Goal: Information Seeking & Learning: Learn about a topic

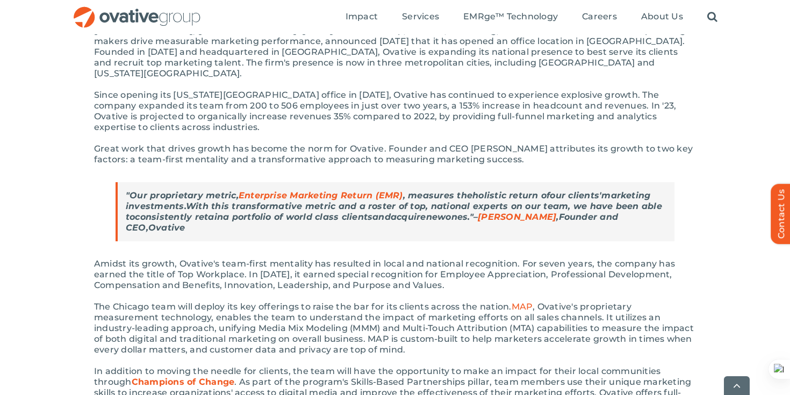
scroll to position [273, 0]
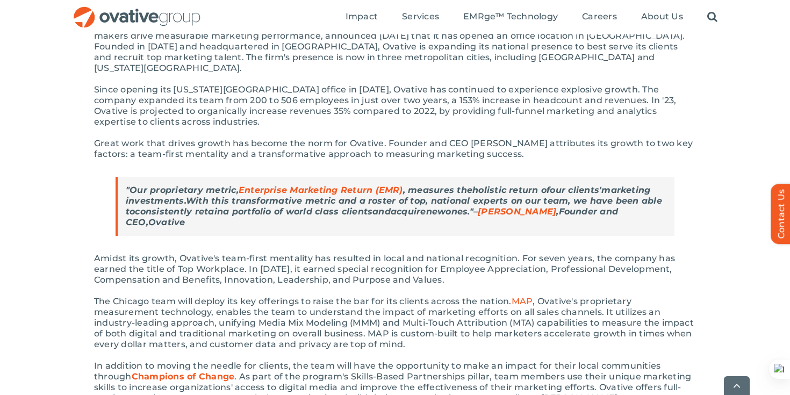
click at [350, 185] on link "Enterprise Marketing Return (EMR)" at bounding box center [321, 190] width 165 height 10
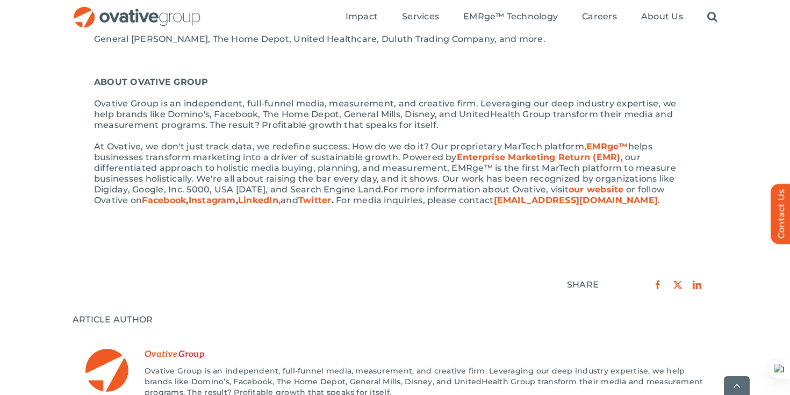
scroll to position [818, 0]
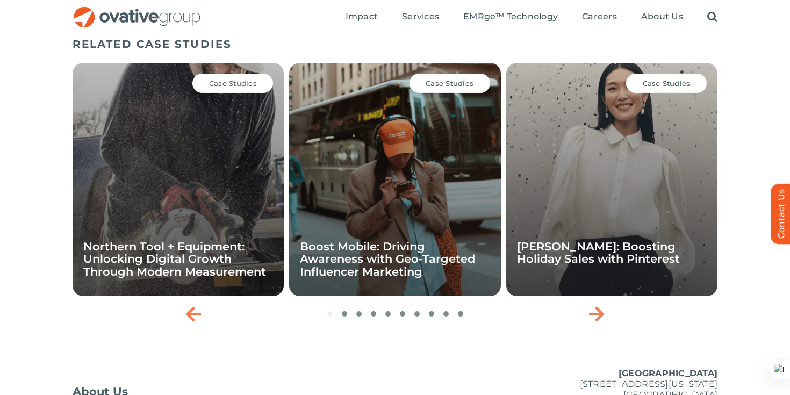
scroll to position [1794, 0]
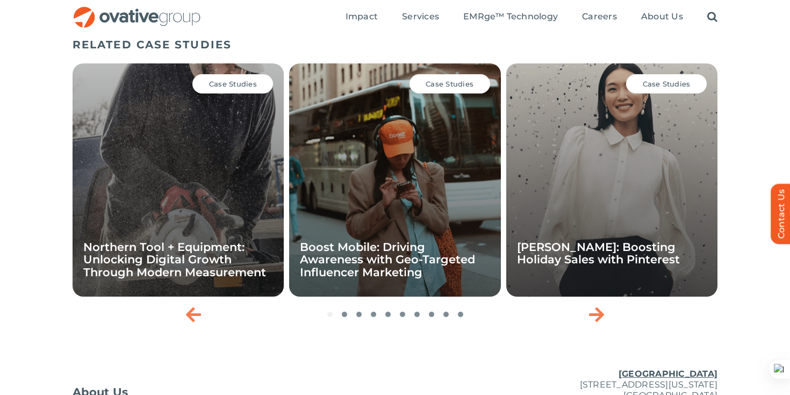
click at [236, 102] on div "Case Studies Northern Tool + Equipment: Unlocking Digital Growth Through Modern…" at bounding box center [178, 179] width 211 height 233
click at [231, 88] on span "Case Studies" at bounding box center [233, 84] width 48 height 9
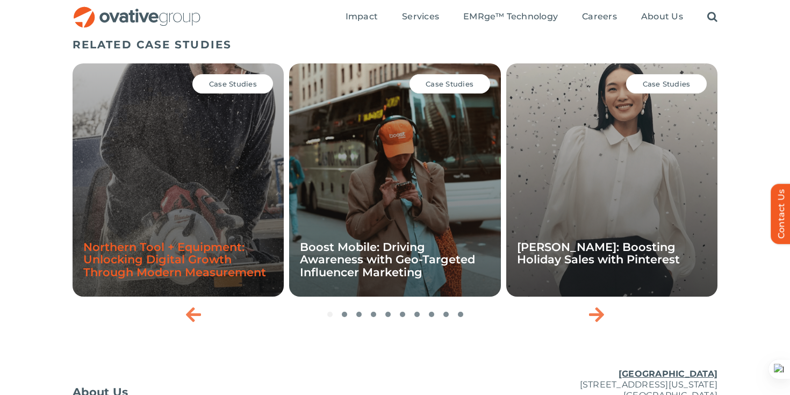
click at [197, 263] on link "Northern Tool + Equipment: Unlocking Digital Growth Through Modern Measurement" at bounding box center [174, 259] width 183 height 38
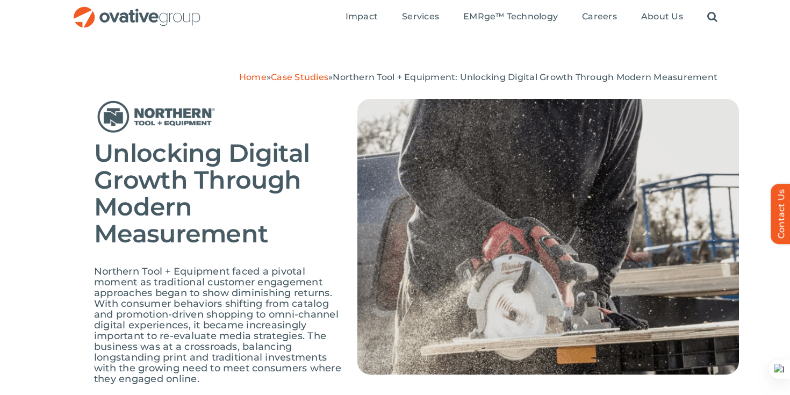
scroll to position [59, 0]
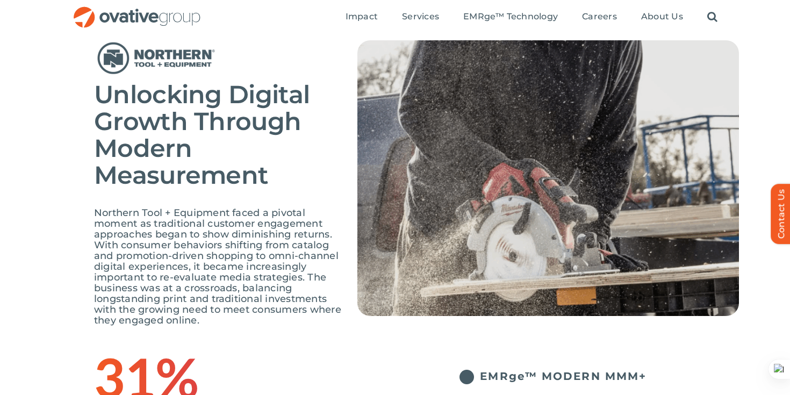
click at [197, 263] on span "Northern Tool + Equipment faced a pivotal moment as traditional customer engage…" at bounding box center [217, 266] width 247 height 119
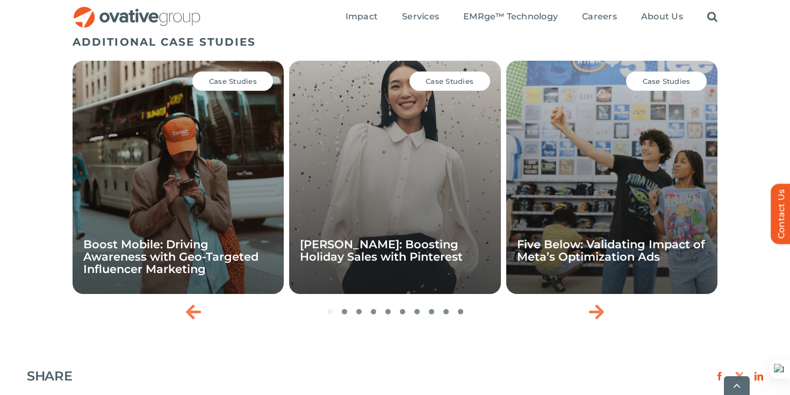
scroll to position [1764, 0]
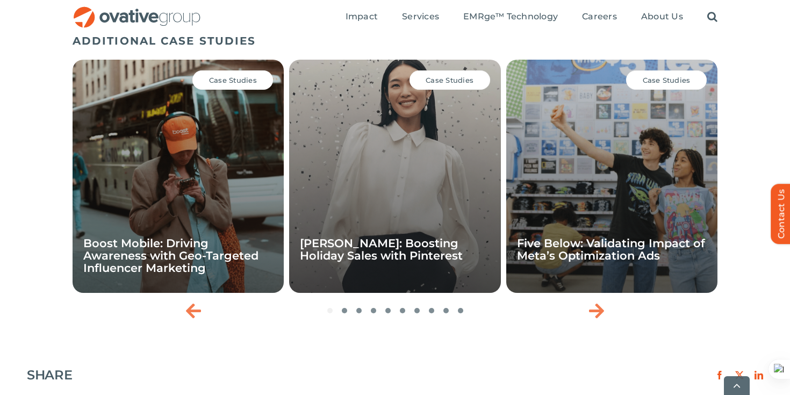
click at [256, 186] on div "Case Studies Boost Mobile: Driving Awareness with Geo-Targeted Influencer Marke…" at bounding box center [178, 176] width 211 height 233
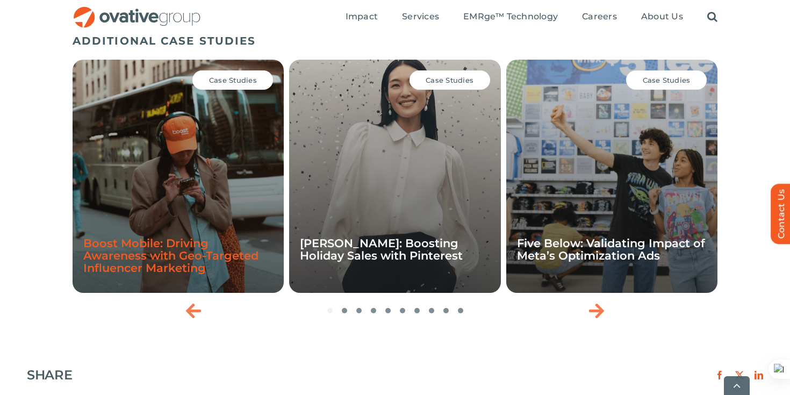
click at [179, 264] on link "Boost Mobile: Driving Awareness with Geo-Targeted Influencer Marketing" at bounding box center [170, 256] width 175 height 38
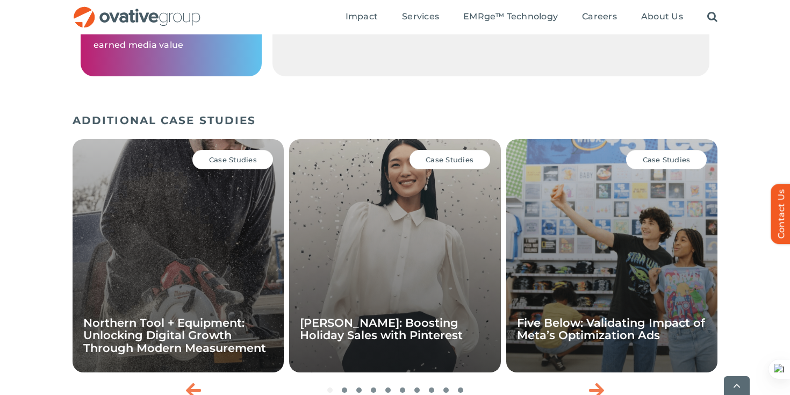
scroll to position [1575, 0]
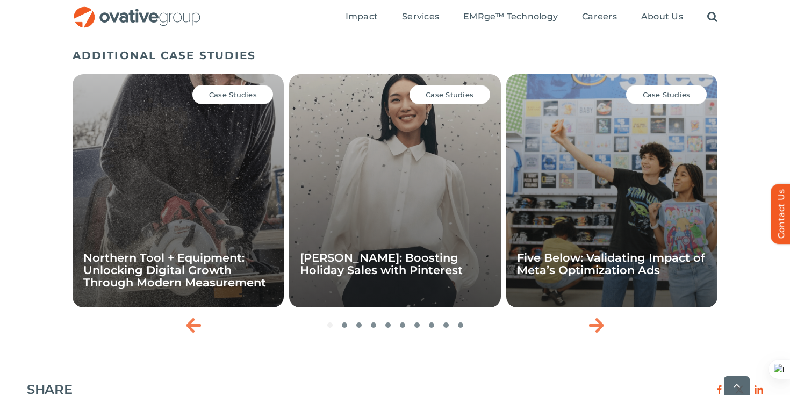
click at [443, 104] on div "Case Studies" at bounding box center [450, 94] width 81 height 19
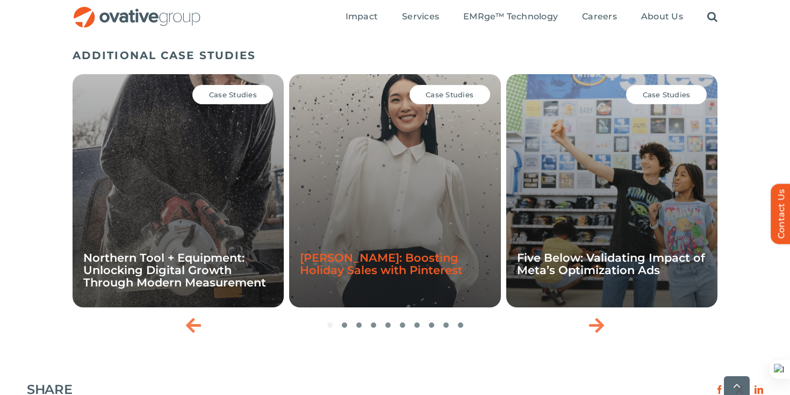
click at [413, 275] on link "[PERSON_NAME]: Boosting Holiday Sales with Pinterest" at bounding box center [381, 264] width 163 height 26
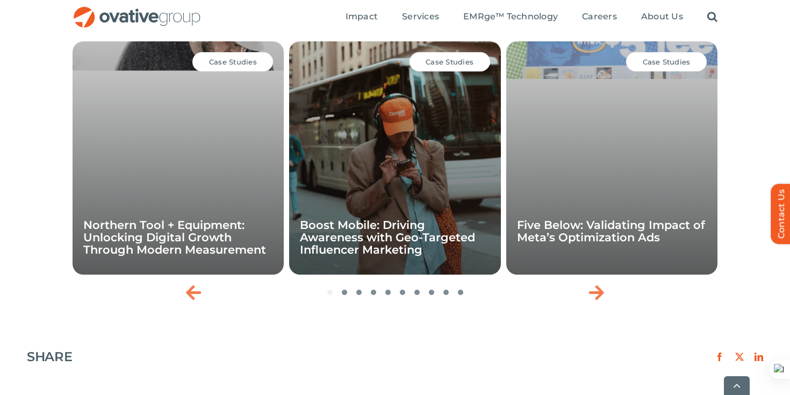
scroll to position [1407, 0]
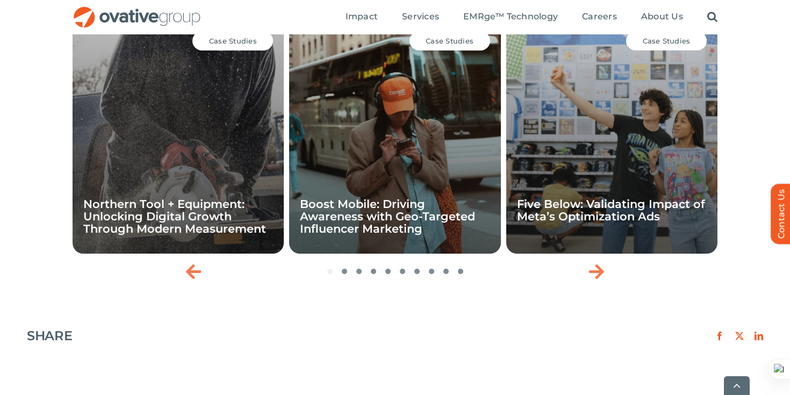
click at [579, 277] on div "Case Studies Northern Tool + Equipment: Unlocking Digital Growth Through Modern…" at bounding box center [395, 150] width 645 height 269
click at [585, 275] on div "Next slide" at bounding box center [596, 271] width 27 height 27
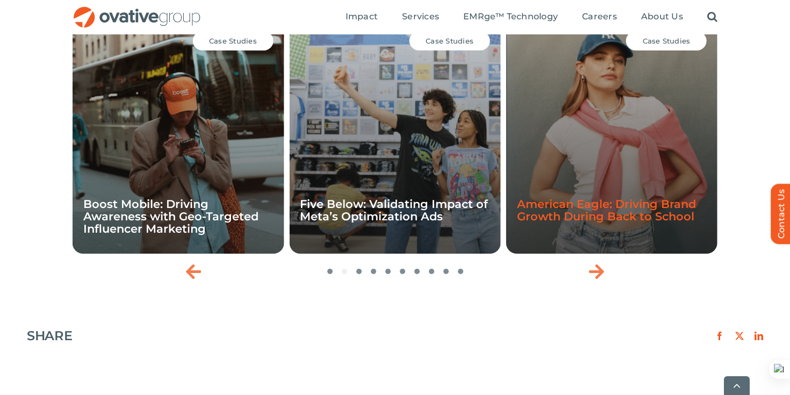
click at [608, 217] on link "American Eagle: Driving Brand Growth During Back to School" at bounding box center [606, 210] width 179 height 26
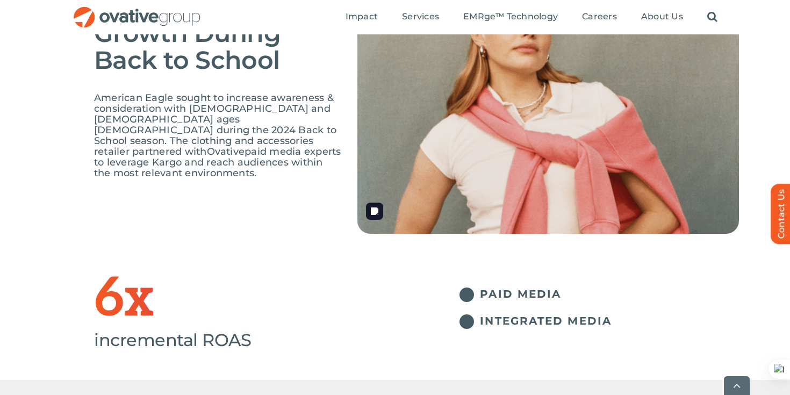
scroll to position [149, 0]
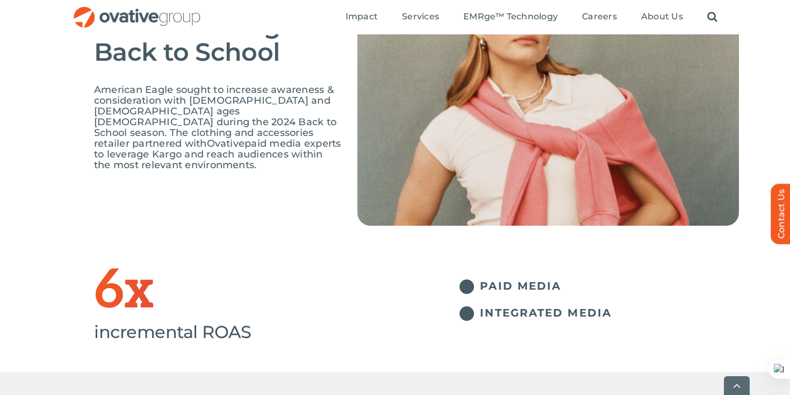
click at [591, 273] on div "PAID MEDIA INTEGRATED MEDIA" at bounding box center [578, 294] width 323 height 72
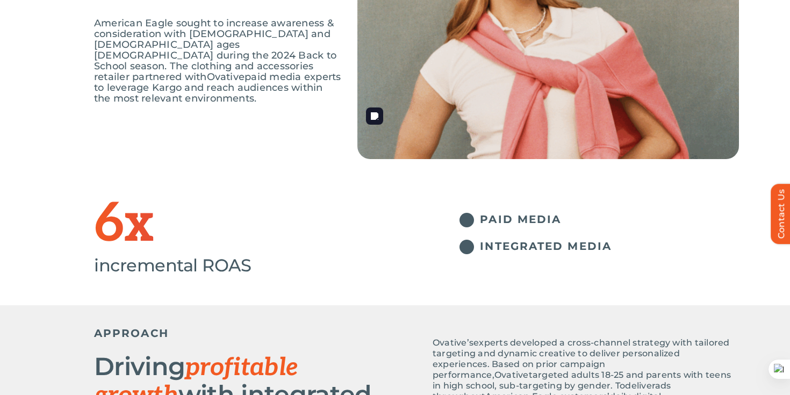
scroll to position [0, 0]
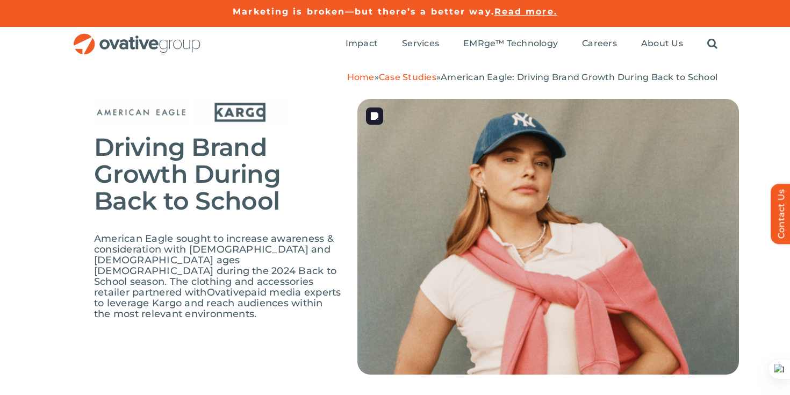
click at [591, 273] on img at bounding box center [549, 237] width 382 height 276
drag, startPoint x: 230, startPoint y: 111, endPoint x: 694, endPoint y: 12, distance: 474.5
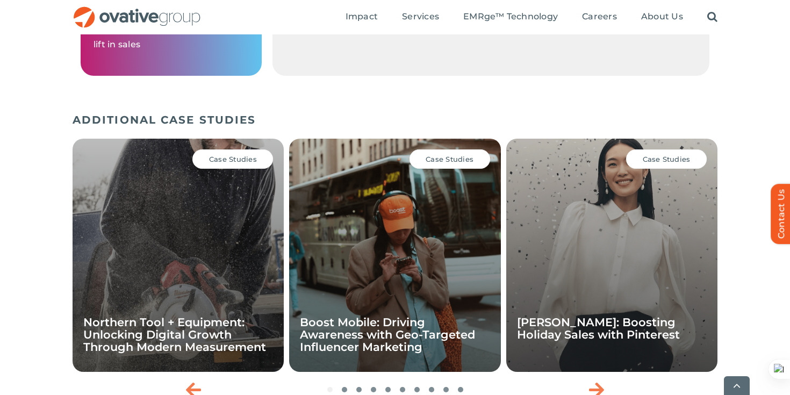
scroll to position [1520, 0]
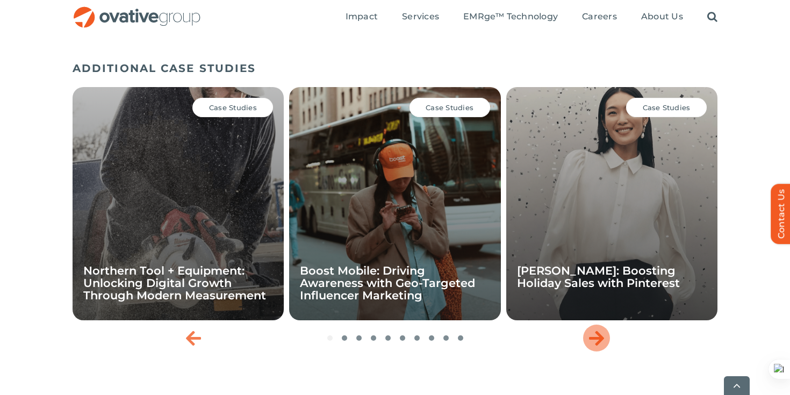
click at [609, 325] on div "Next slide" at bounding box center [596, 338] width 27 height 27
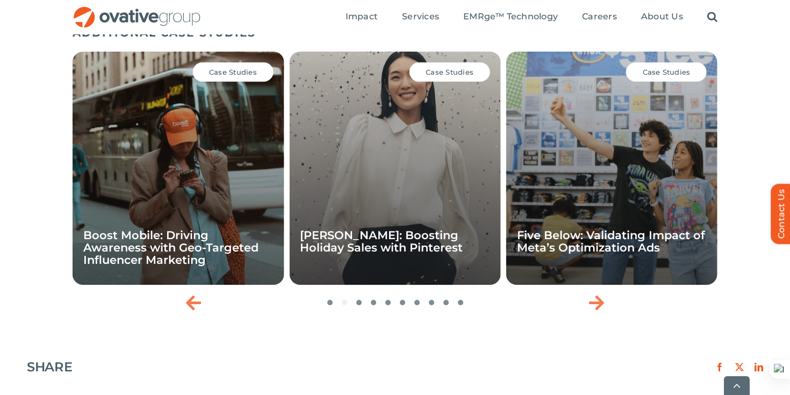
scroll to position [1557, 0]
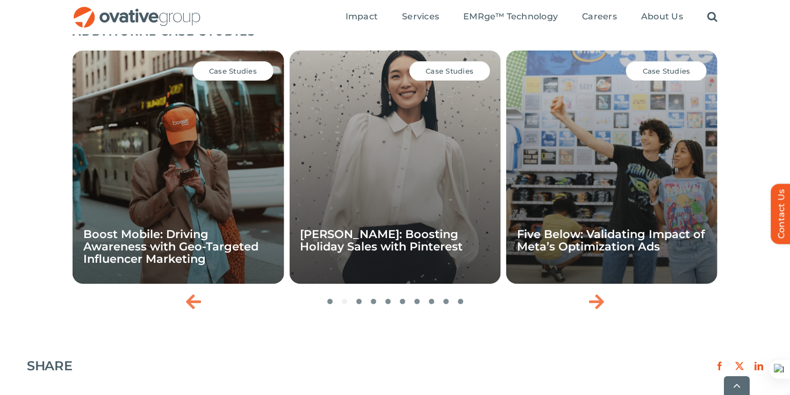
click at [584, 289] on div "Case Studies Northern Tool + Equipment: Unlocking Digital Growth Through Modern…" at bounding box center [395, 180] width 645 height 269
click at [615, 204] on div "Case Studies Five Below: Validating Impact of Meta’s Optimization Ads" at bounding box center [612, 167] width 211 height 233
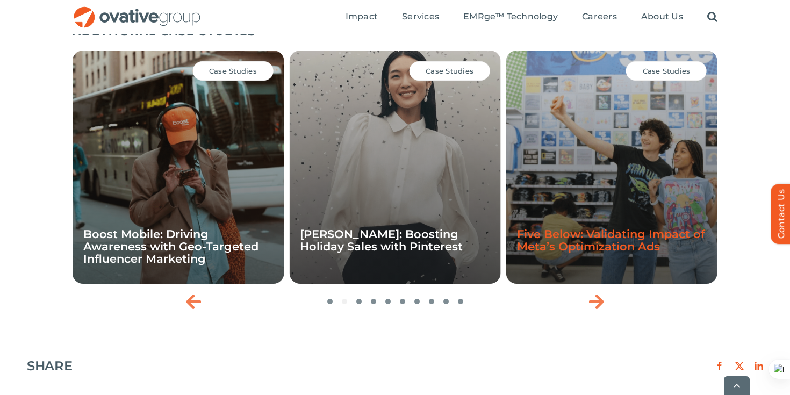
click at [598, 227] on link "Five Below: Validating Impact of Meta’s Optimization Ads" at bounding box center [611, 240] width 188 height 26
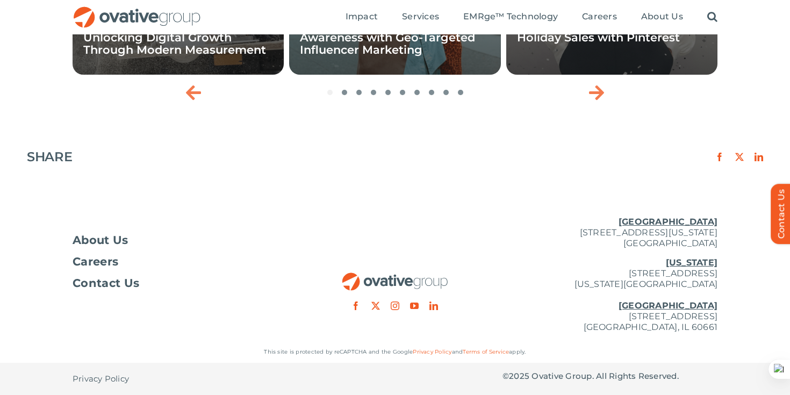
scroll to position [1547, 0]
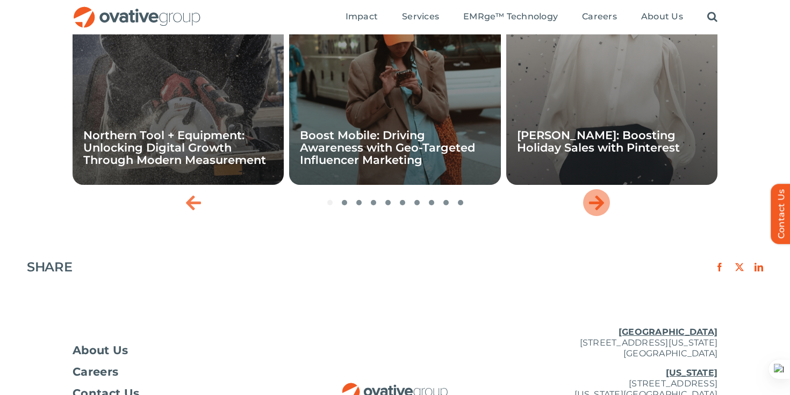
click at [596, 215] on div "Next slide" at bounding box center [596, 202] width 27 height 27
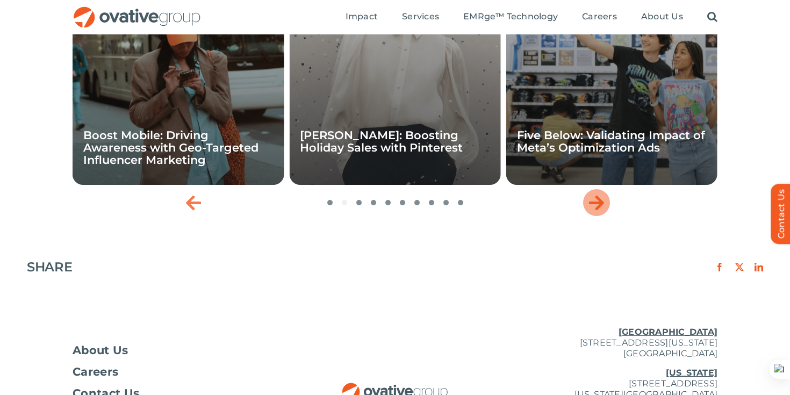
click at [596, 215] on div "Next slide" at bounding box center [596, 202] width 27 height 27
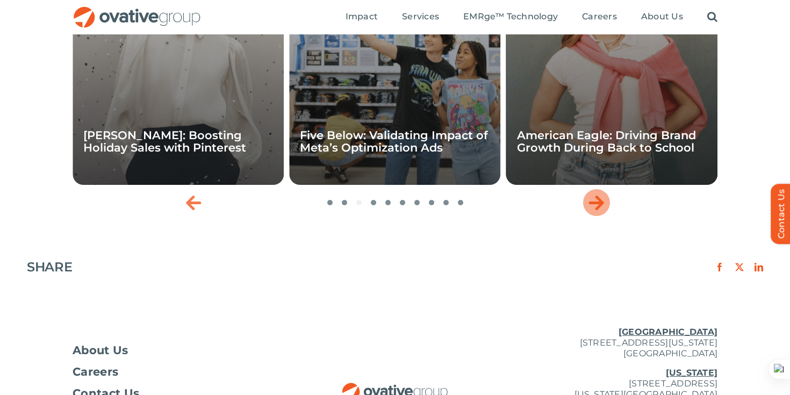
click at [596, 208] on icon "Next slide" at bounding box center [596, 202] width 15 height 17
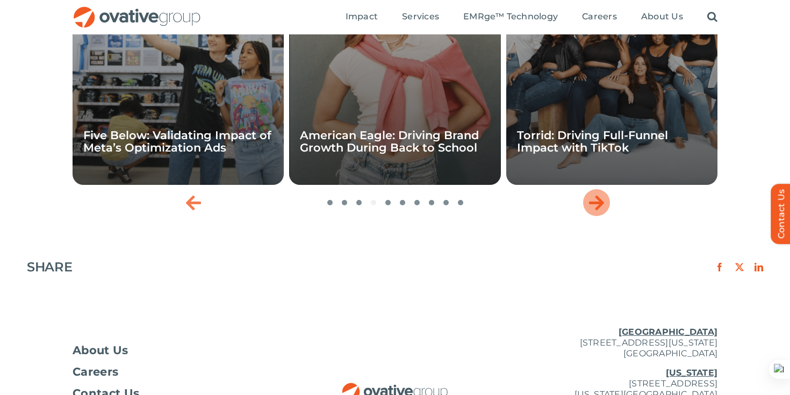
click at [596, 208] on icon "Next slide" at bounding box center [596, 202] width 15 height 17
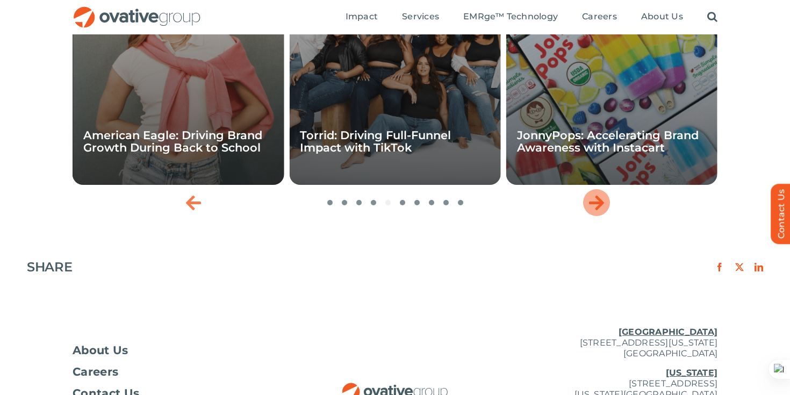
click at [596, 208] on icon "Next slide" at bounding box center [596, 202] width 15 height 17
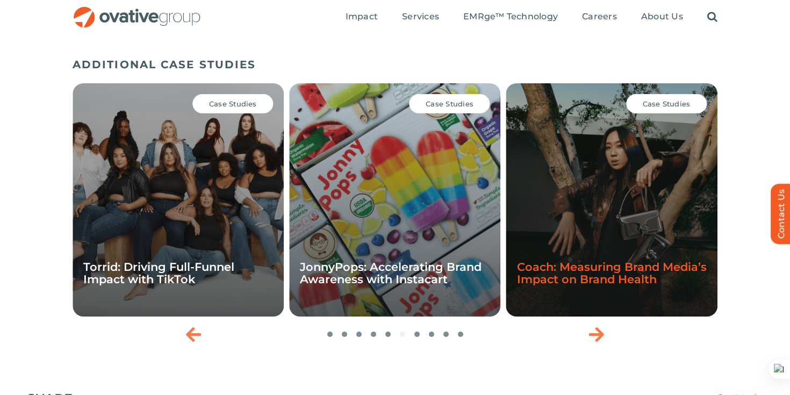
scroll to position [1415, 0]
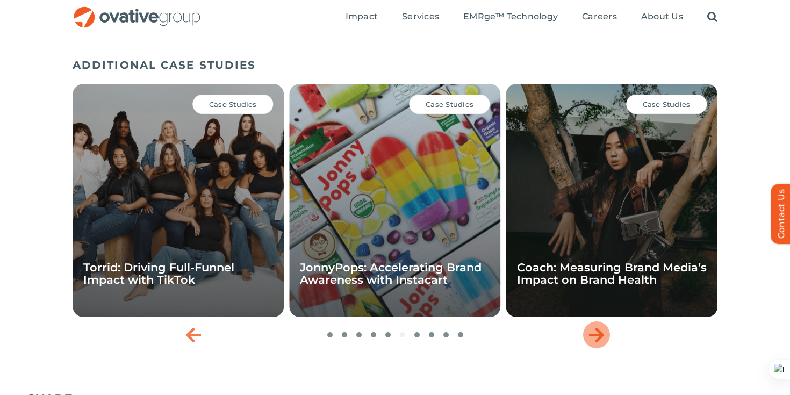
click at [595, 344] on div "Next slide" at bounding box center [596, 335] width 27 height 27
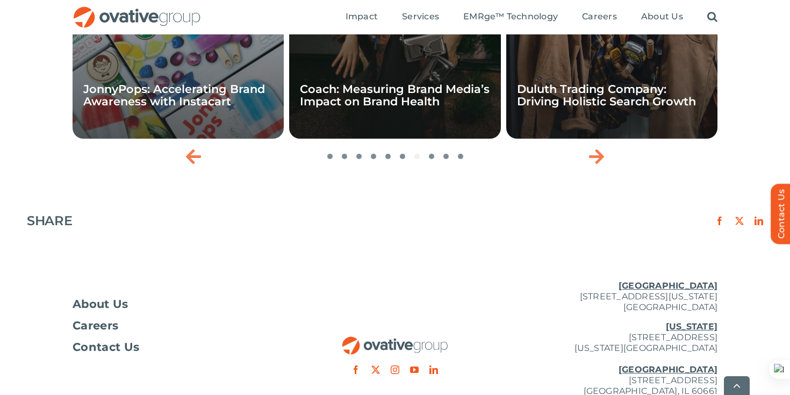
scroll to position [1480, 0]
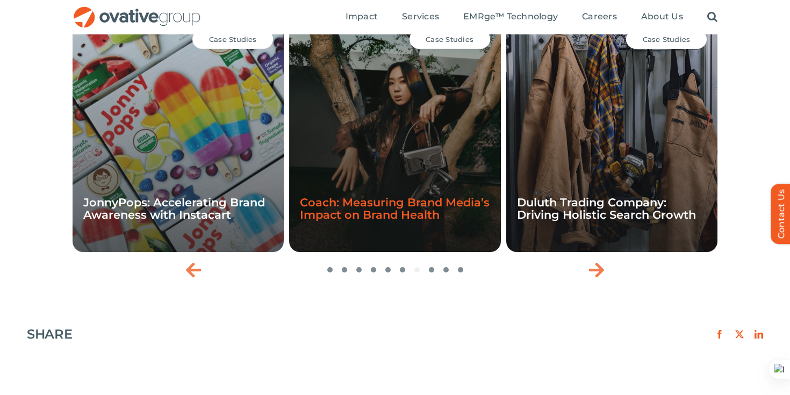
click at [380, 197] on link "Coach: Measuring Brand Media’s Impact on Brand Health" at bounding box center [395, 209] width 190 height 26
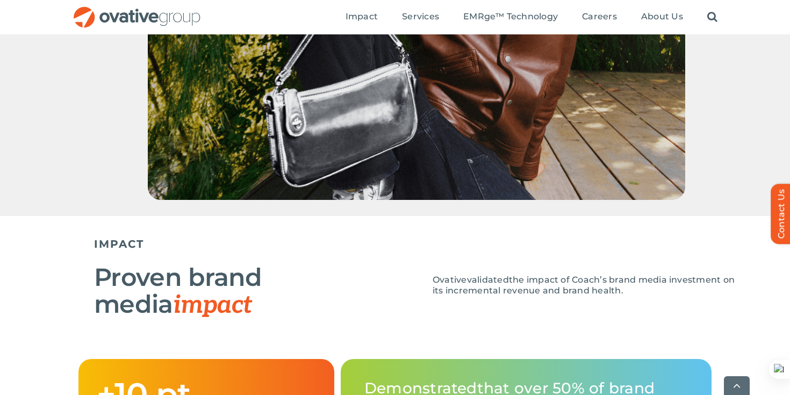
scroll to position [938, 0]
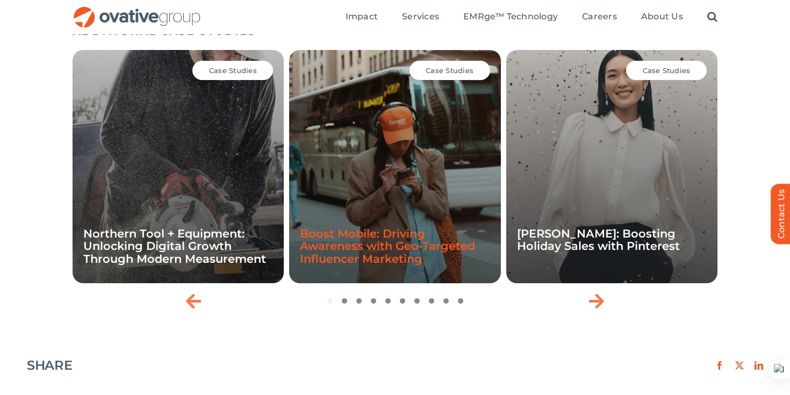
click at [380, 227] on link "Boost Mobile: Driving Awareness with Geo-Targeted Influencer Marketing" at bounding box center [387, 246] width 175 height 38
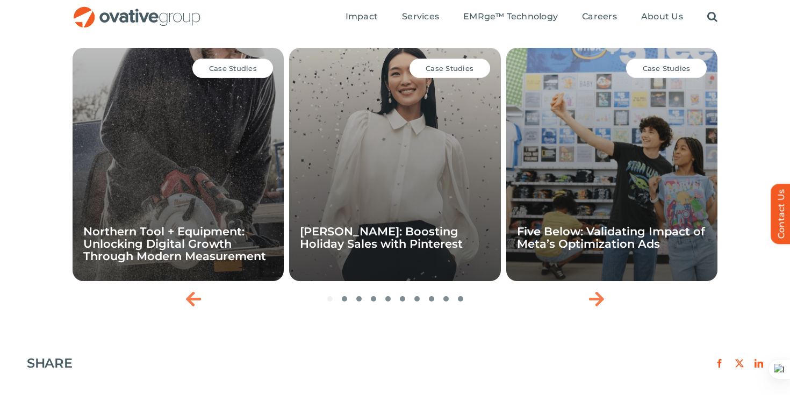
scroll to position [1570, 0]
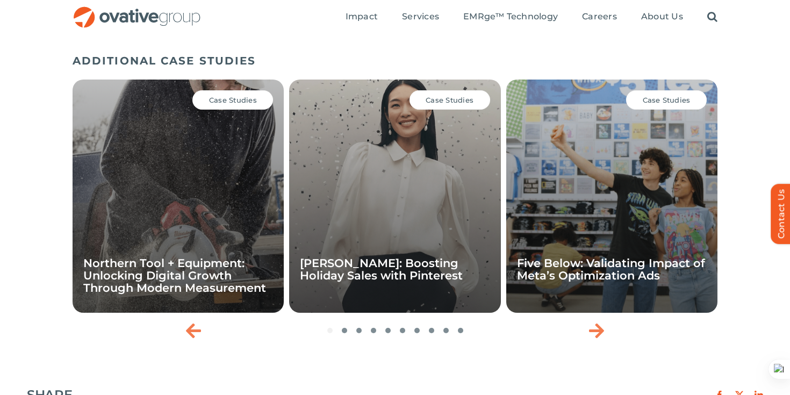
click at [241, 110] on div "Case Studies Northern Tool + Equipment: Unlocking Digital Growth Through Modern…" at bounding box center [178, 196] width 211 height 233
click at [222, 244] on div "Case Studies Northern Tool + Equipment: Unlocking Digital Growth Through Modern…" at bounding box center [178, 196] width 211 height 233
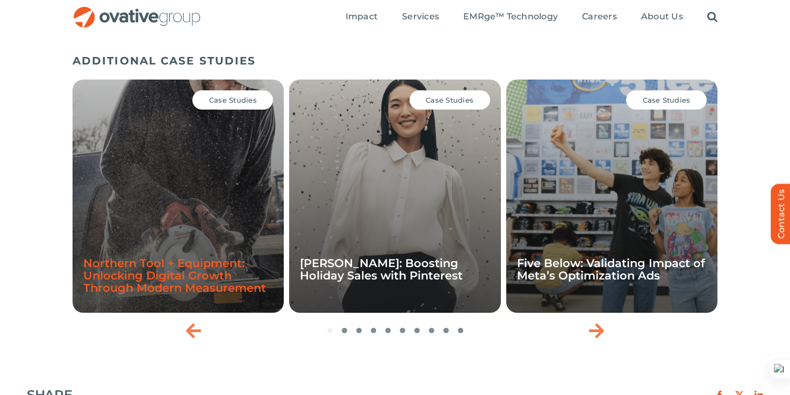
click at [188, 293] on link "Northern Tool + Equipment: Unlocking Digital Growth Through Modern Measurement" at bounding box center [174, 275] width 183 height 38
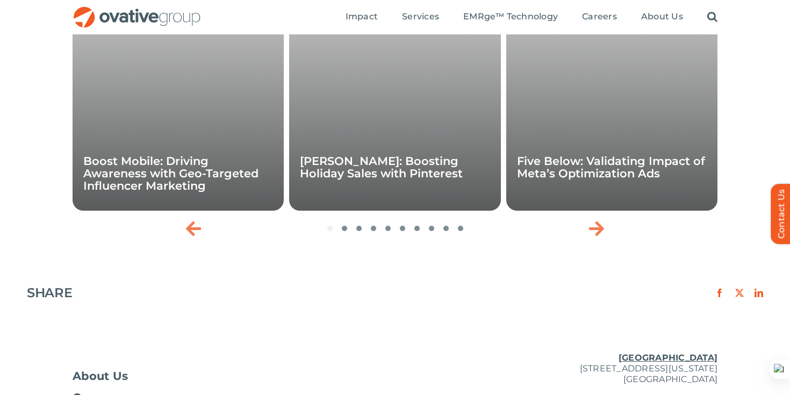
scroll to position [1804, 0]
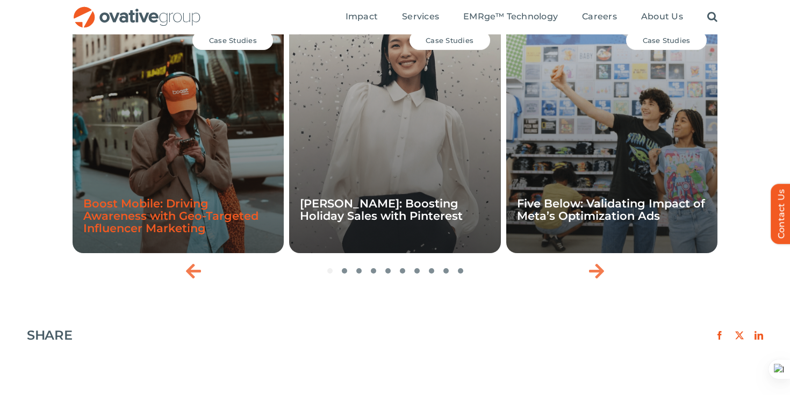
click at [202, 224] on link "Boost Mobile: Driving Awareness with Geo-Targeted Influencer Marketing" at bounding box center [170, 216] width 175 height 38
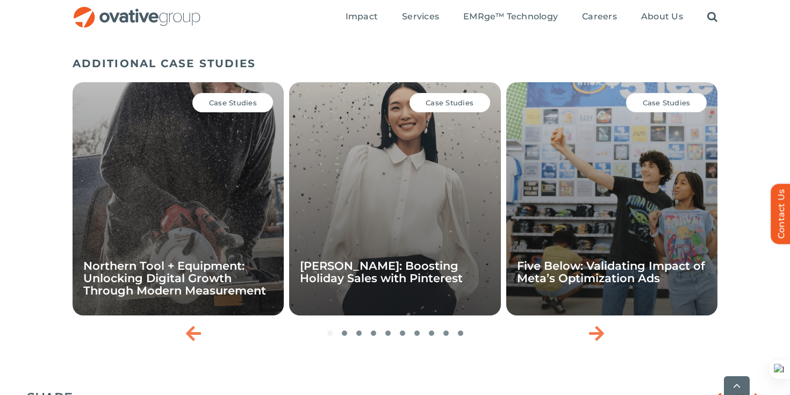
scroll to position [1614, 0]
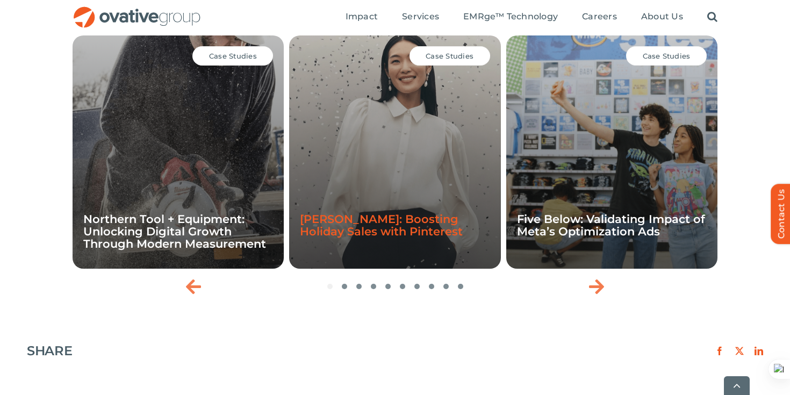
click at [358, 223] on link "[PERSON_NAME]: Boosting Holiday Sales with Pinterest" at bounding box center [381, 225] width 163 height 26
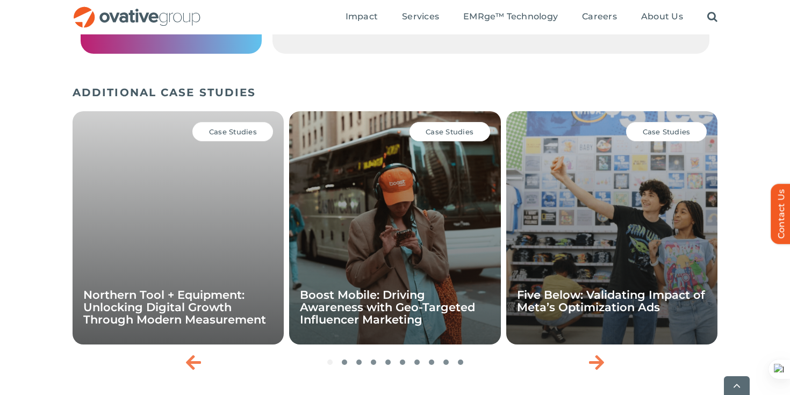
scroll to position [1332, 0]
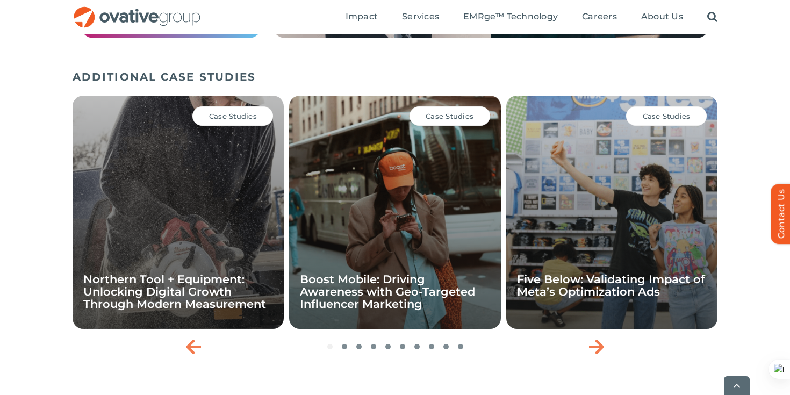
click at [700, 114] on div "Case Studies" at bounding box center [666, 115] width 81 height 19
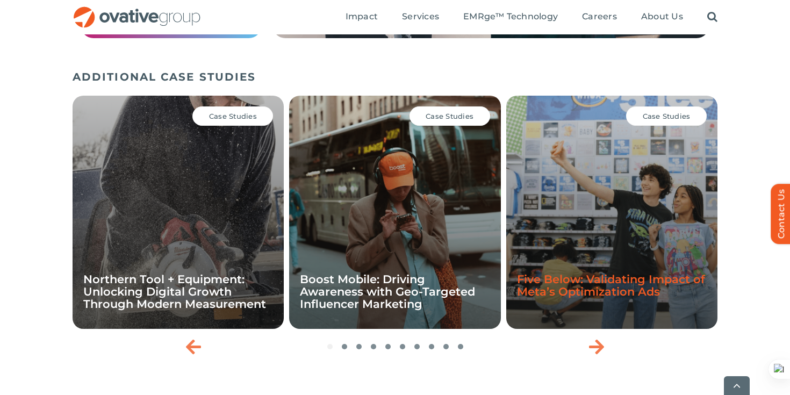
click at [619, 275] on link "Five Below: Validating Impact of Meta’s Optimization Ads" at bounding box center [611, 286] width 188 height 26
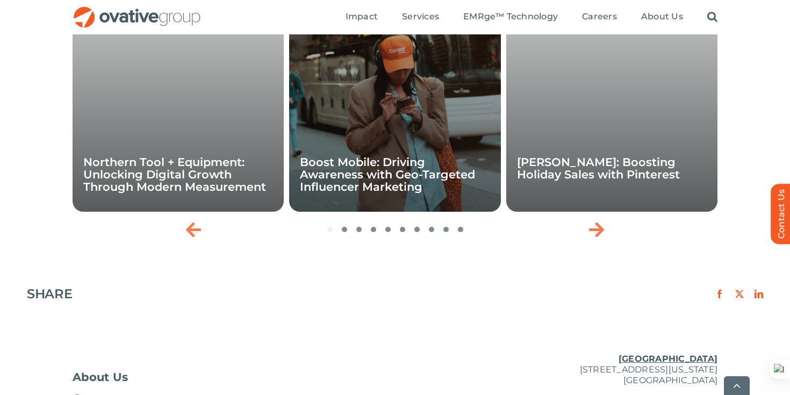
scroll to position [1580, 0]
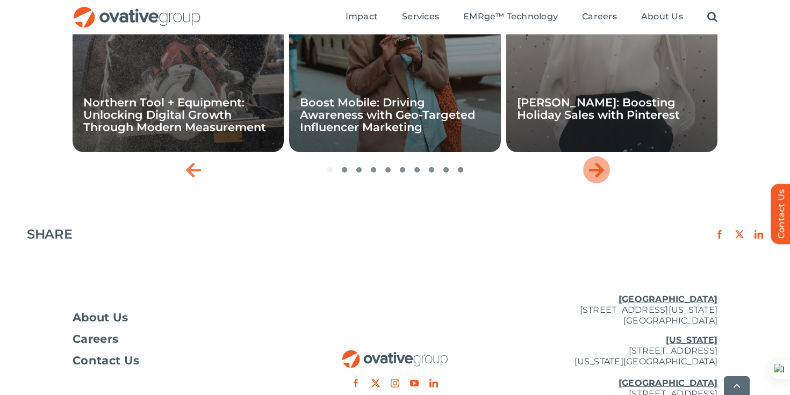
click at [606, 175] on div "Next slide" at bounding box center [596, 169] width 27 height 27
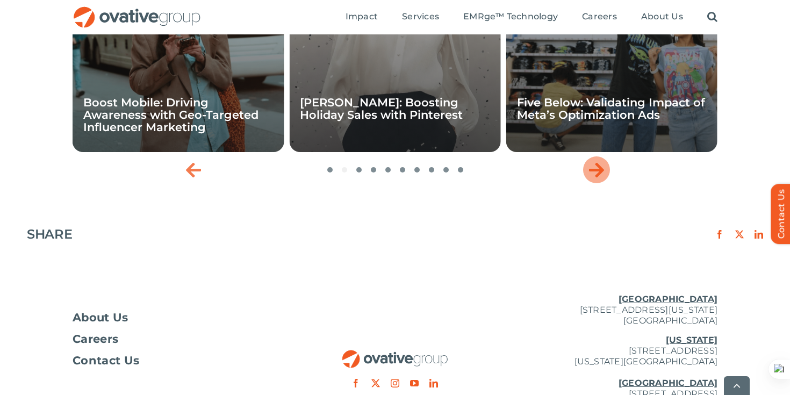
click at [606, 175] on div "Next slide" at bounding box center [596, 169] width 27 height 27
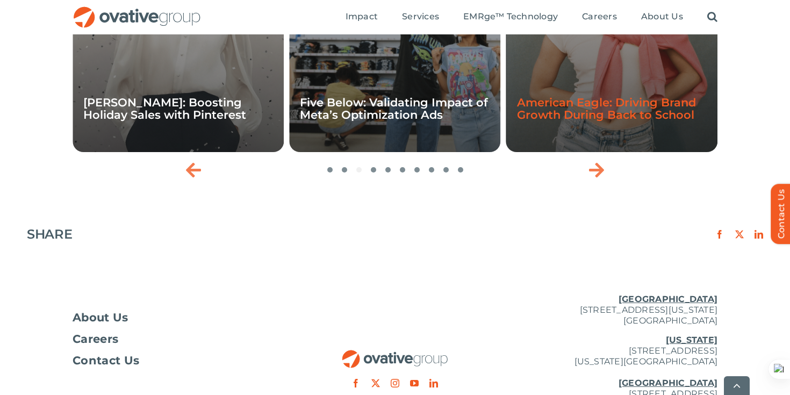
click at [618, 117] on link "American Eagle: Driving Brand Growth During Back to School" at bounding box center [606, 109] width 179 height 26
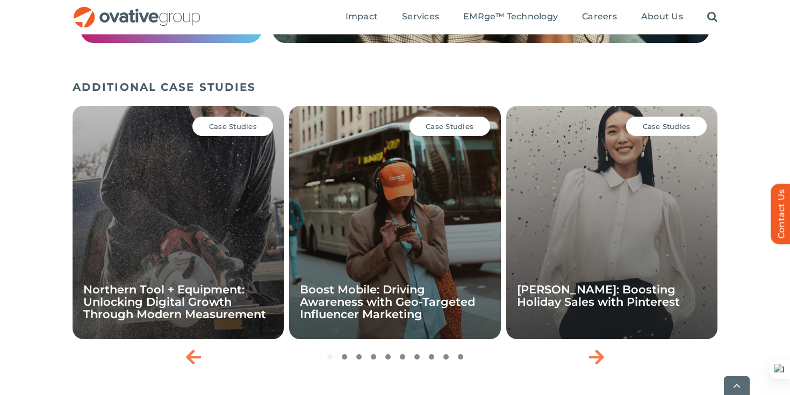
scroll to position [1499, 0]
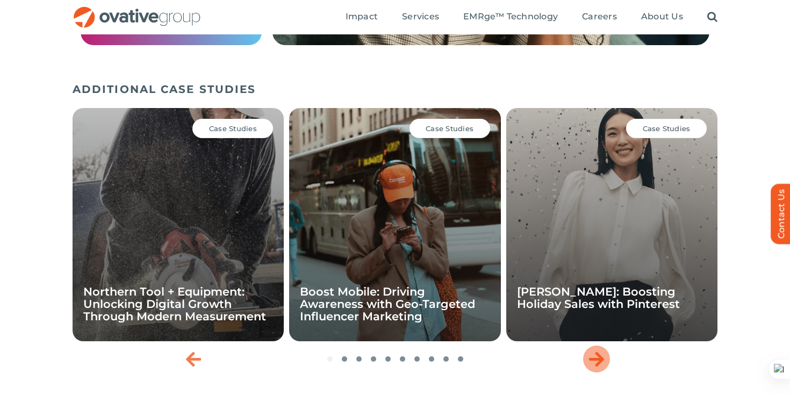
click at [595, 351] on icon "Next slide" at bounding box center [596, 359] width 15 height 17
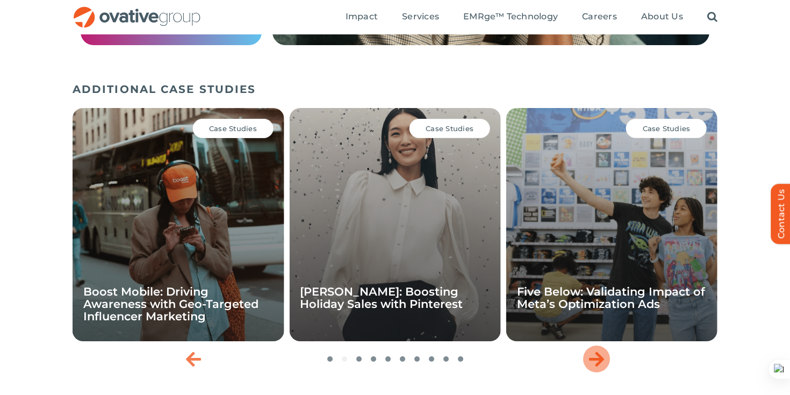
click at [595, 351] on icon "Next slide" at bounding box center [596, 359] width 15 height 17
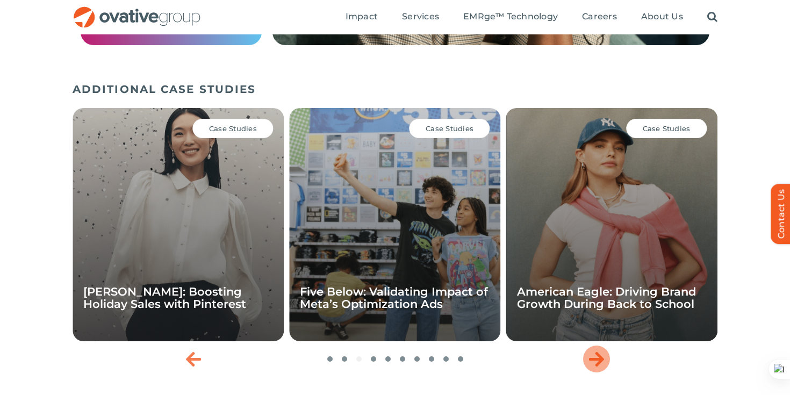
click at [595, 351] on icon "Next slide" at bounding box center [596, 359] width 15 height 17
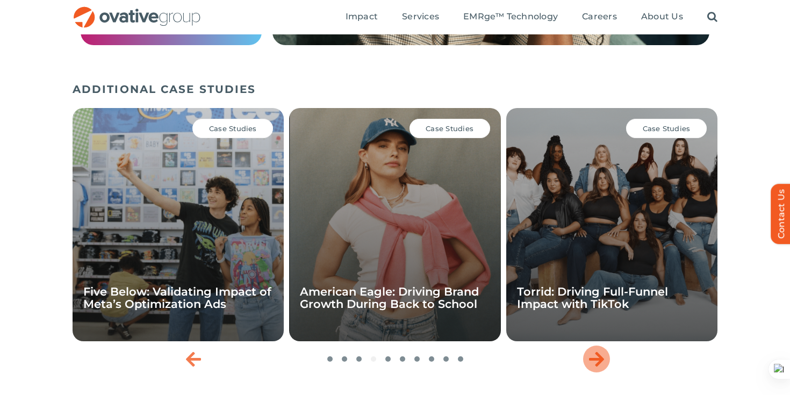
click at [595, 351] on icon "Next slide" at bounding box center [596, 359] width 15 height 17
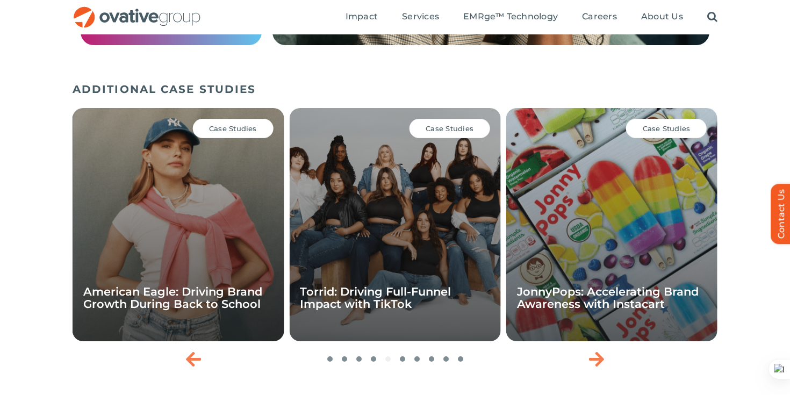
click at [418, 296] on div "Case Studies Torrid: Driving Full-Funnel Impact with TikTok" at bounding box center [394, 224] width 211 height 233
click at [403, 287] on link "Torrid: Driving Full-Funnel Impact with TikTok" at bounding box center [375, 298] width 151 height 26
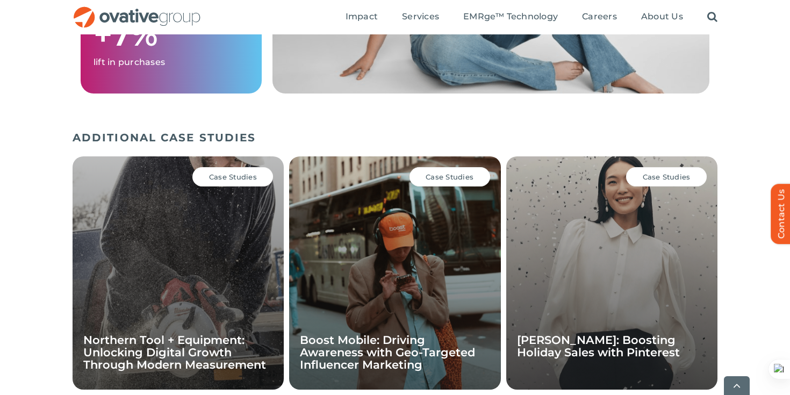
scroll to position [1623, 0]
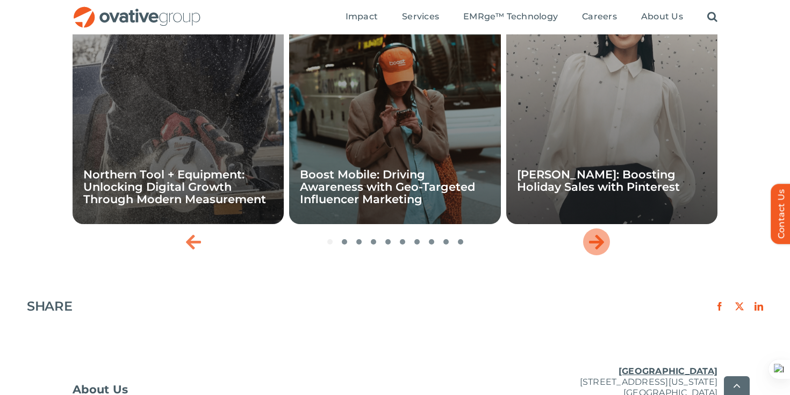
click at [603, 233] on icon "Next slide" at bounding box center [596, 241] width 15 height 17
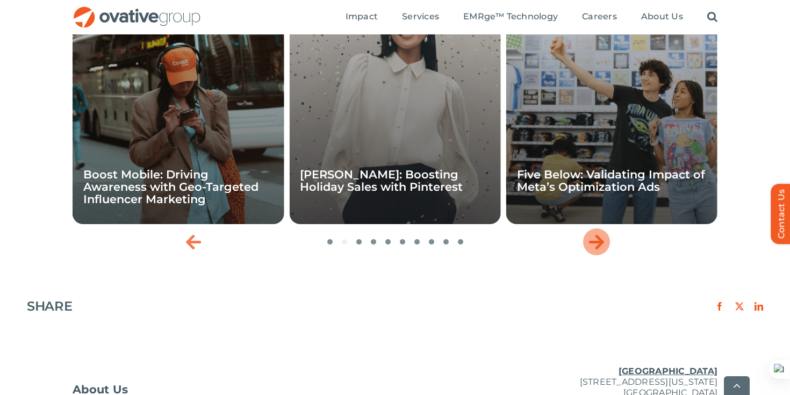
click at [603, 233] on icon "Next slide" at bounding box center [596, 241] width 15 height 17
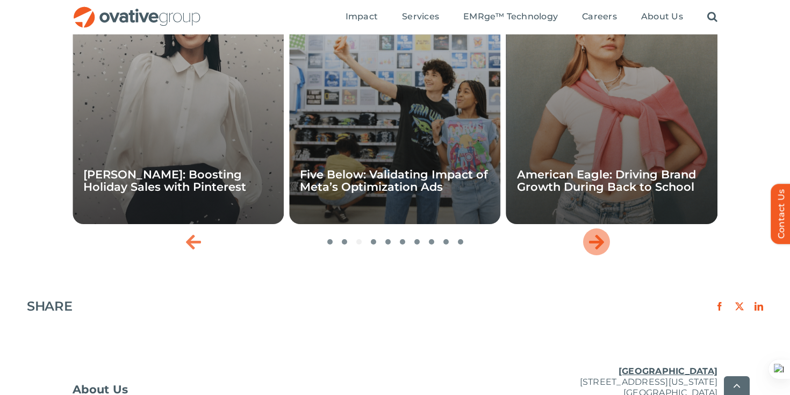
click at [603, 233] on icon "Next slide" at bounding box center [596, 241] width 15 height 17
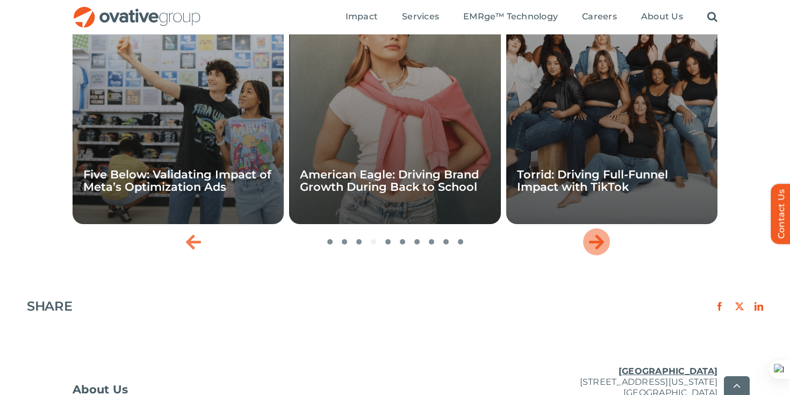
click at [603, 233] on icon "Next slide" at bounding box center [596, 241] width 15 height 17
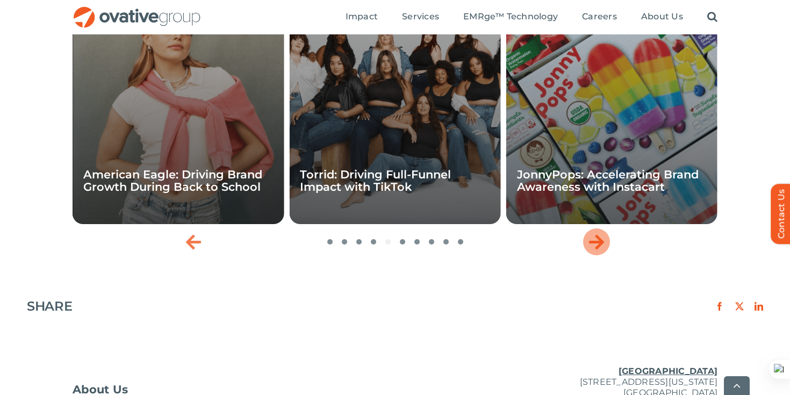
click at [603, 233] on icon "Next slide" at bounding box center [596, 241] width 15 height 17
click at [604, 191] on div "Case Studies JonnyPops: Accelerating Brand Awareness with Instacart" at bounding box center [612, 107] width 211 height 233
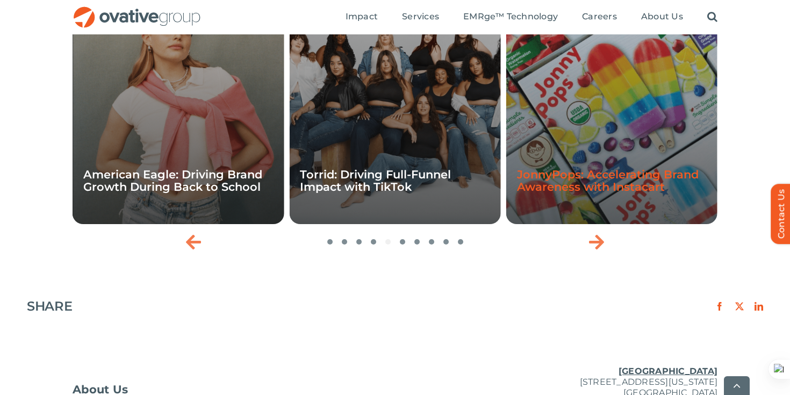
click at [596, 179] on link "JonnyPops: Accelerating Brand Awareness with Instacart" at bounding box center [608, 181] width 182 height 26
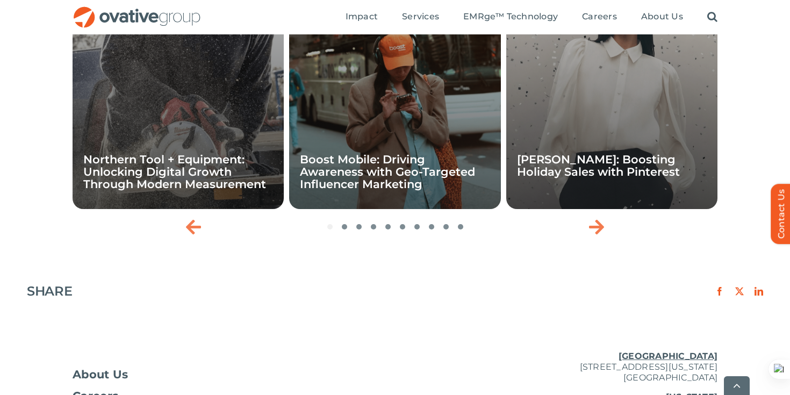
scroll to position [1591, 0]
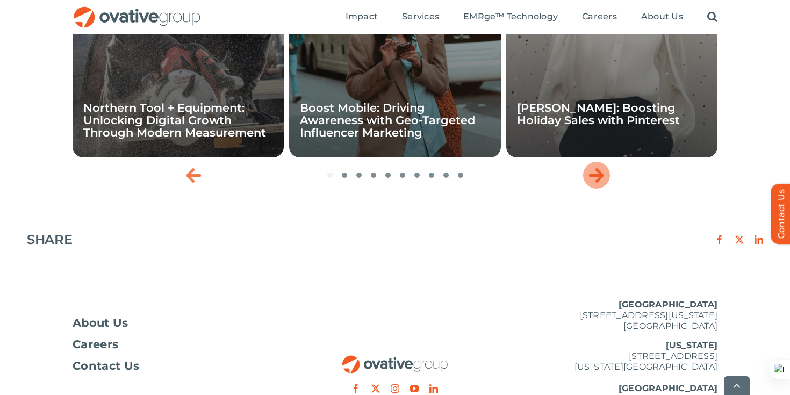
click at [596, 167] on icon "Next slide" at bounding box center [596, 175] width 15 height 17
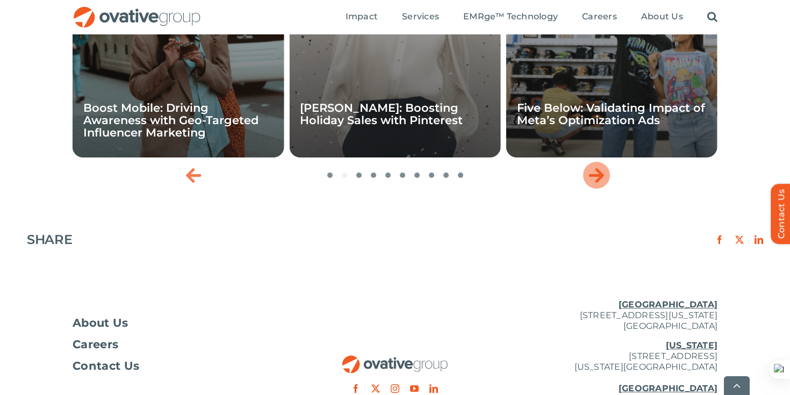
click at [596, 167] on icon "Next slide" at bounding box center [596, 175] width 15 height 17
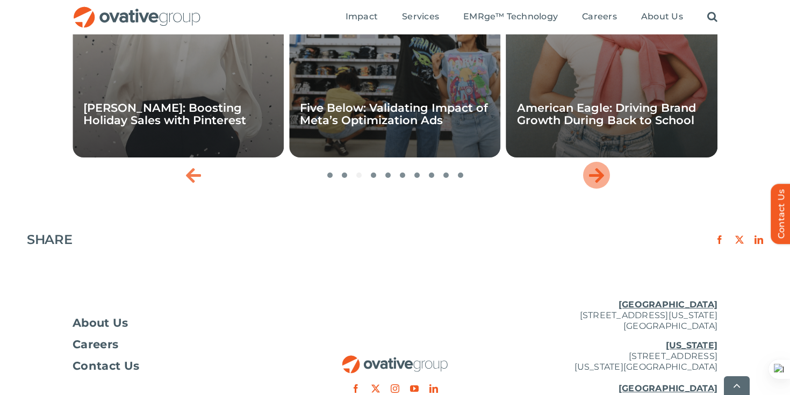
click at [596, 167] on icon "Next slide" at bounding box center [596, 175] width 15 height 17
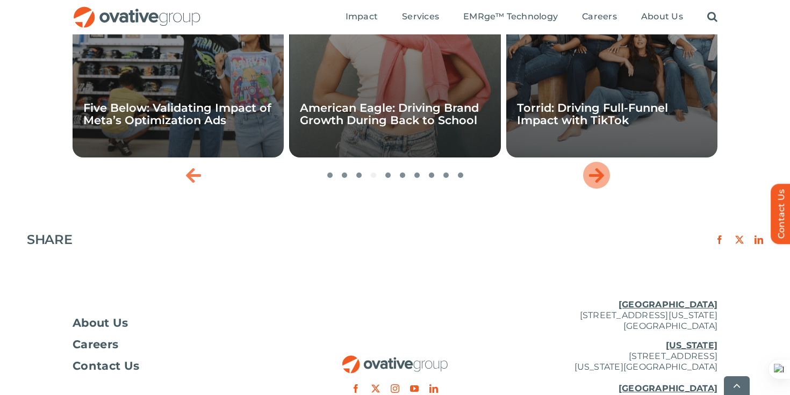
click at [596, 167] on icon "Next slide" at bounding box center [596, 175] width 15 height 17
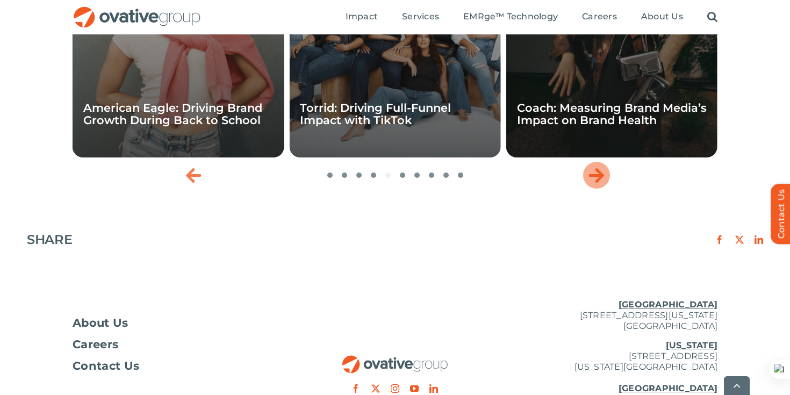
click at [596, 167] on icon "Next slide" at bounding box center [596, 175] width 15 height 17
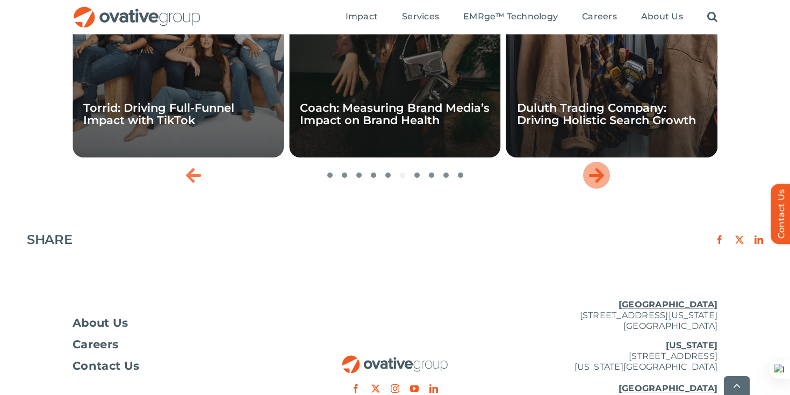
click at [596, 167] on icon "Next slide" at bounding box center [596, 175] width 15 height 17
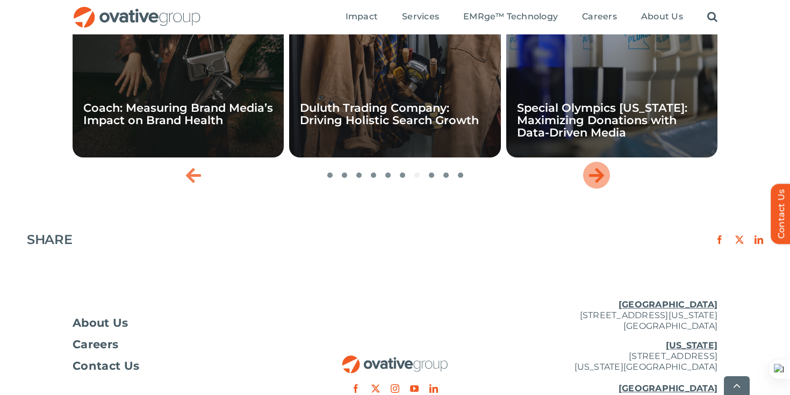
click at [596, 167] on icon "Next slide" at bounding box center [596, 175] width 15 height 17
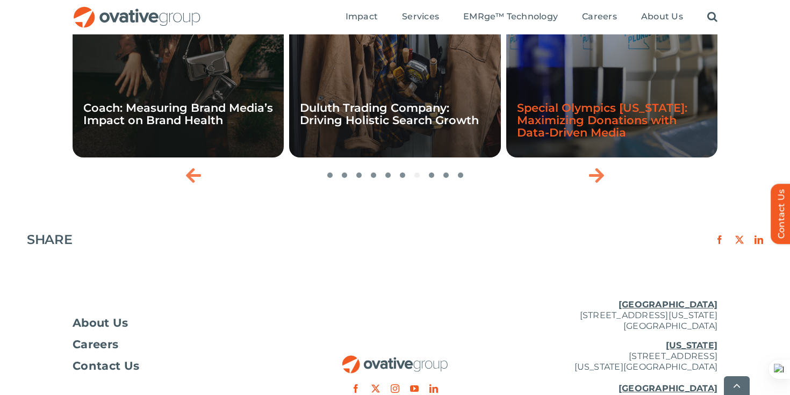
click at [604, 125] on link "Special Olympics [US_STATE]: Maximizing Donations with Data-Driven Media" at bounding box center [602, 120] width 170 height 38
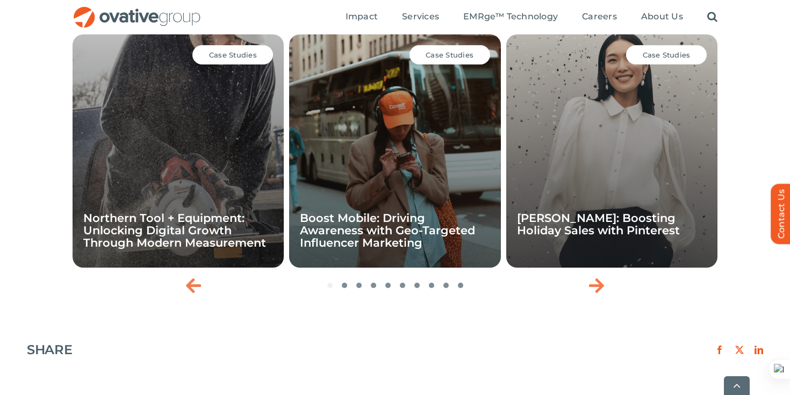
scroll to position [1715, 0]
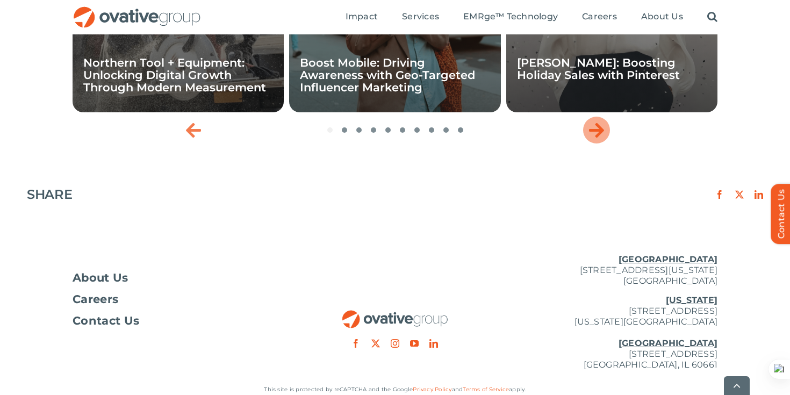
click at [597, 136] on icon "Next slide" at bounding box center [596, 130] width 15 height 17
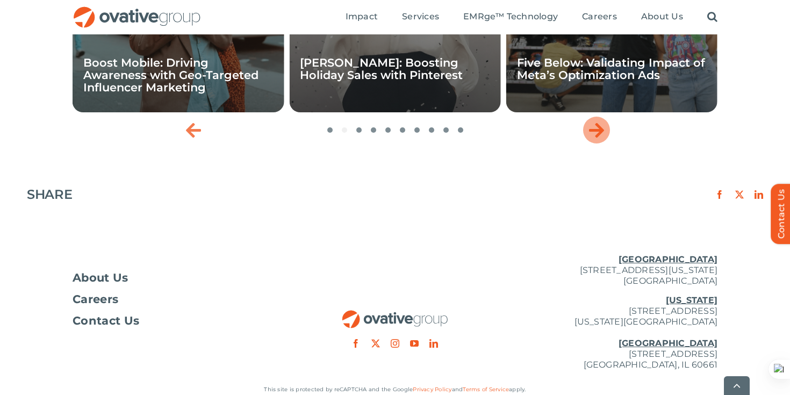
click at [597, 136] on icon "Next slide" at bounding box center [596, 130] width 15 height 17
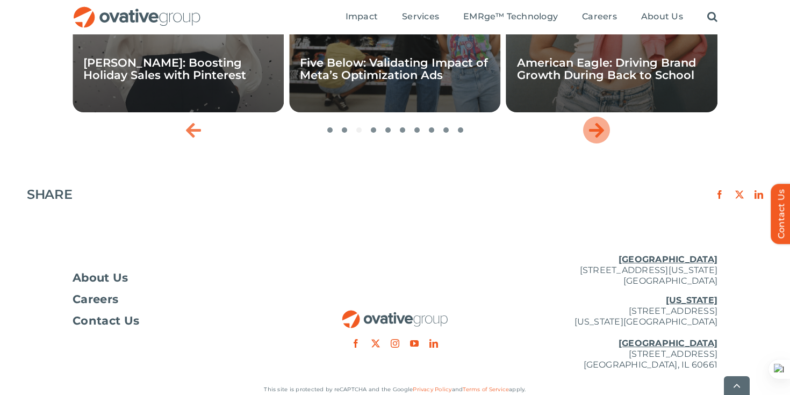
click at [597, 136] on icon "Next slide" at bounding box center [596, 130] width 15 height 17
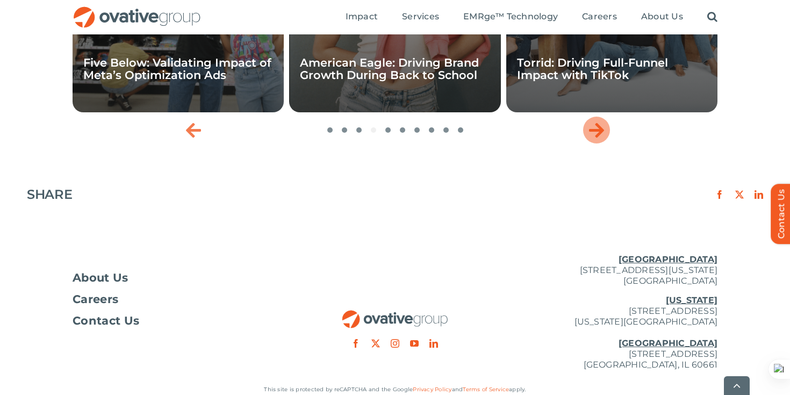
click at [597, 136] on icon "Next slide" at bounding box center [596, 130] width 15 height 17
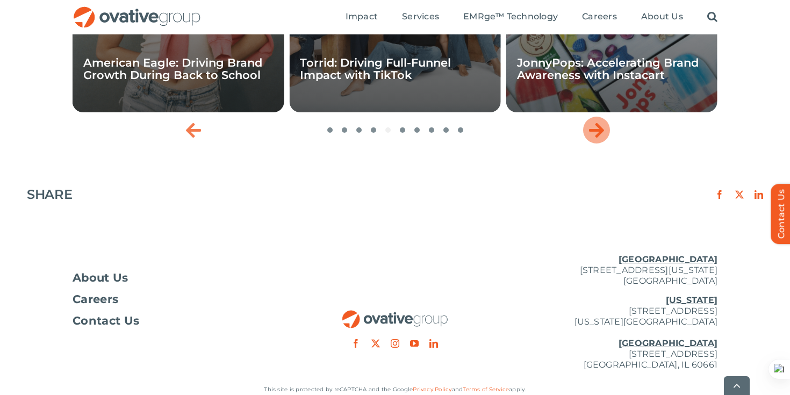
click at [597, 135] on icon "Next slide" at bounding box center [596, 130] width 15 height 17
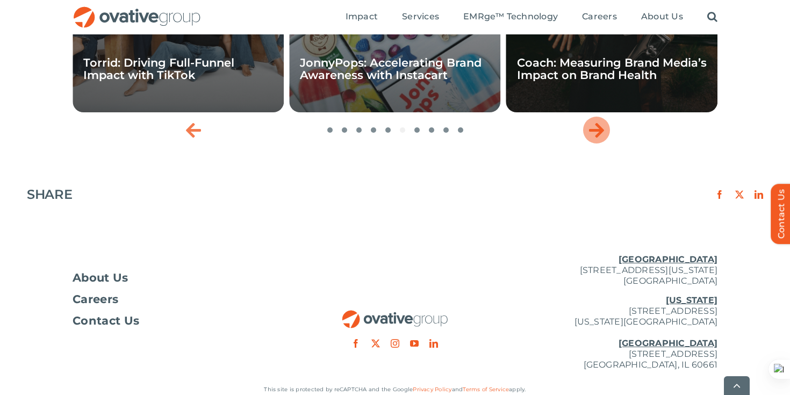
click at [597, 135] on icon "Next slide" at bounding box center [596, 130] width 15 height 17
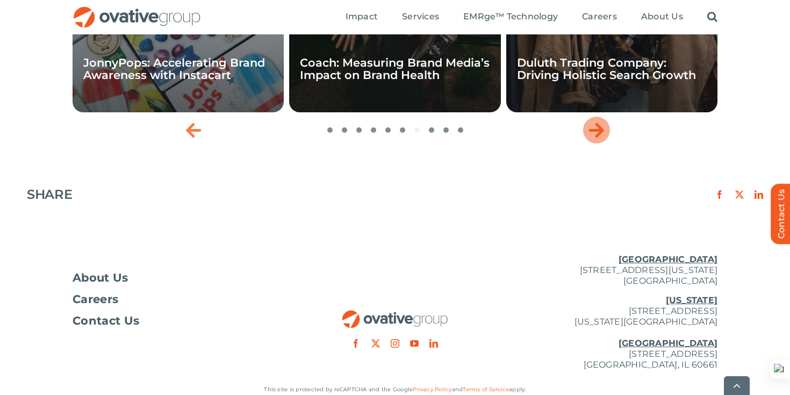
click at [596, 135] on icon "Next slide" at bounding box center [596, 130] width 15 height 17
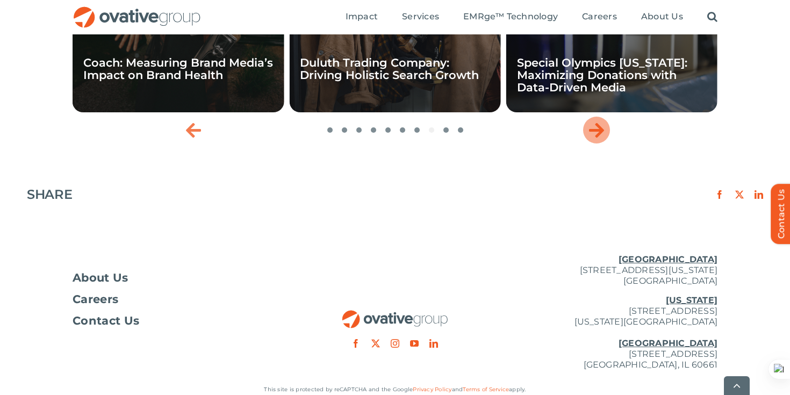
click at [596, 135] on icon "Next slide" at bounding box center [596, 130] width 15 height 17
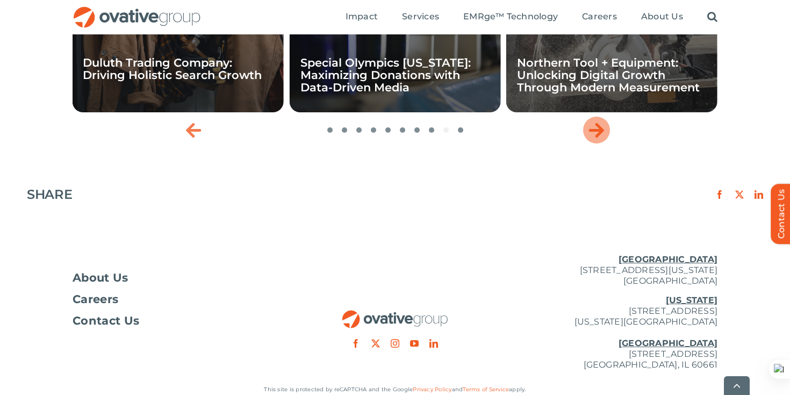
click at [596, 135] on icon "Next slide" at bounding box center [596, 130] width 15 height 17
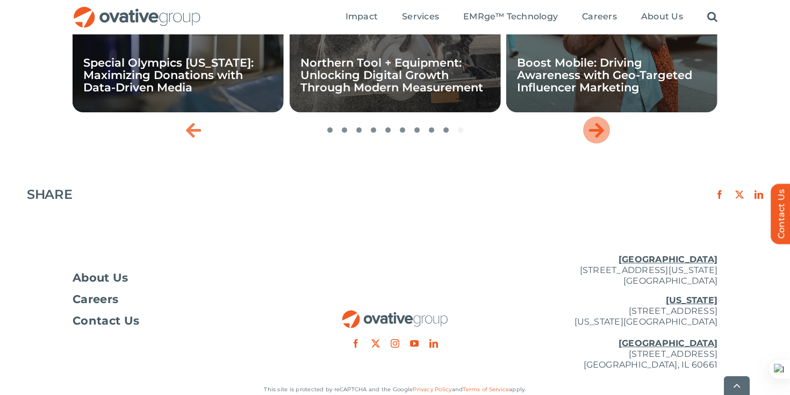
click at [596, 135] on icon "Next slide" at bounding box center [596, 130] width 15 height 17
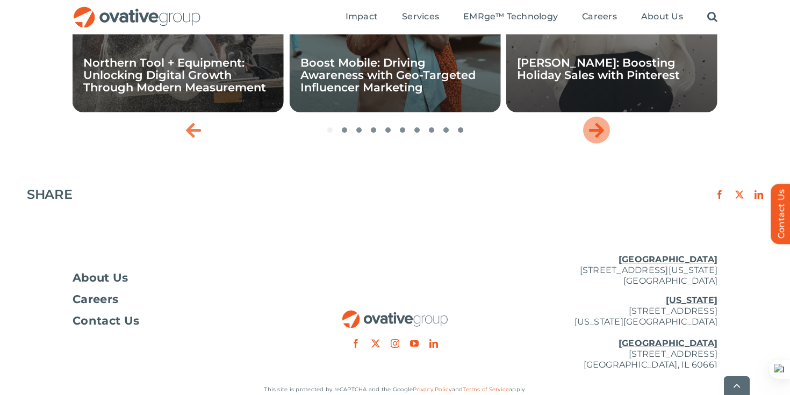
click at [595, 135] on icon "Next slide" at bounding box center [596, 130] width 15 height 17
click at [594, 135] on icon "Next slide" at bounding box center [596, 130] width 15 height 17
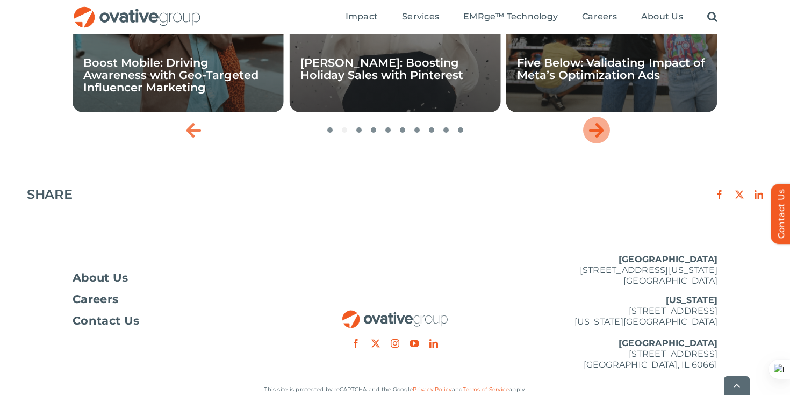
click at [594, 135] on icon "Next slide" at bounding box center [596, 130] width 15 height 17
click at [593, 135] on icon "Next slide" at bounding box center [596, 130] width 15 height 17
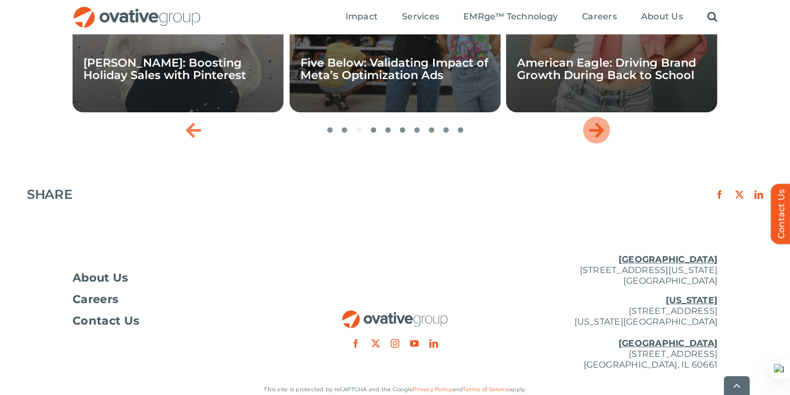
click at [593, 135] on icon "Next slide" at bounding box center [596, 130] width 15 height 17
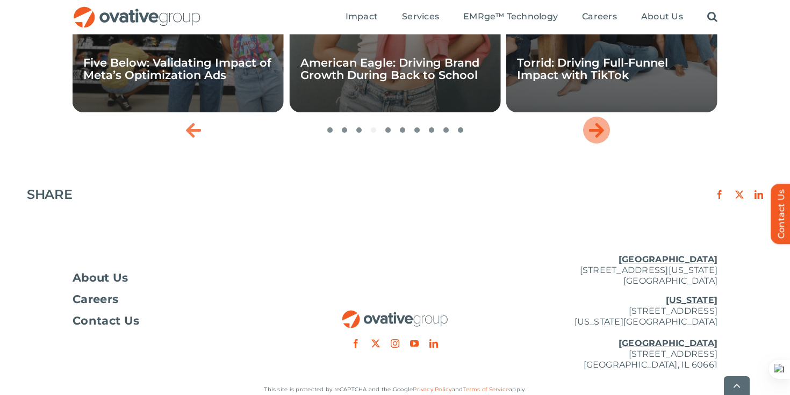
click at [593, 135] on icon "Next slide" at bounding box center [596, 130] width 15 height 17
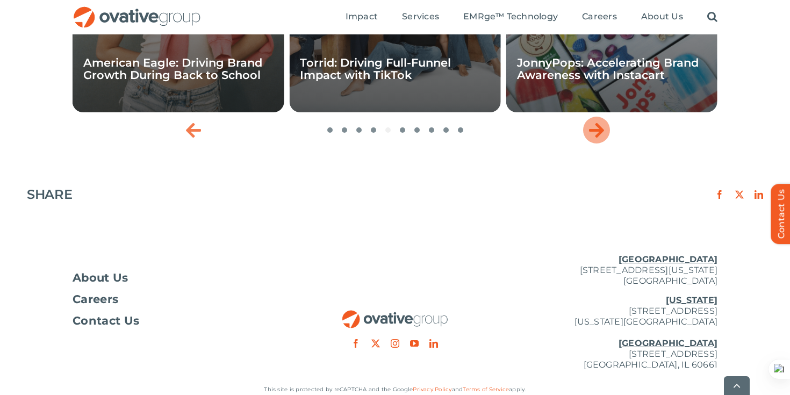
click at [593, 135] on icon "Next slide" at bounding box center [596, 130] width 15 height 17
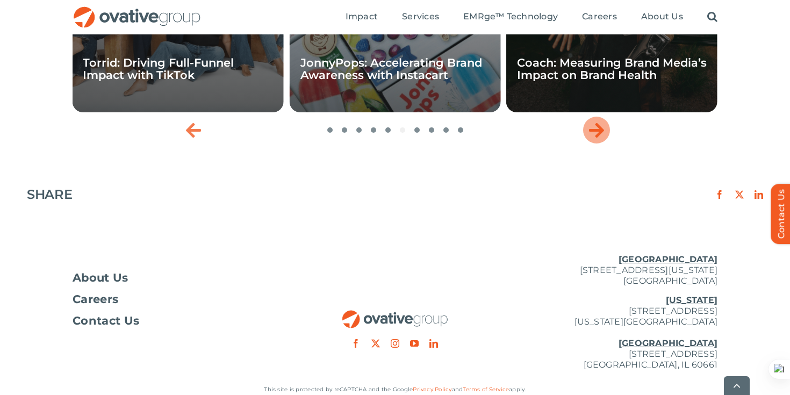
click at [593, 135] on icon "Next slide" at bounding box center [596, 130] width 15 height 17
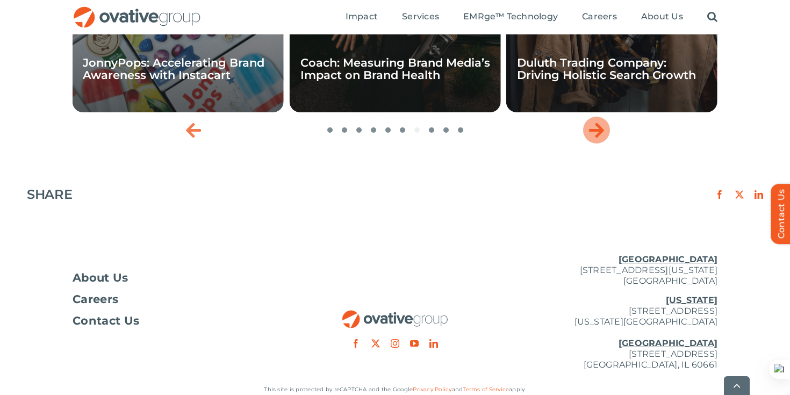
click at [593, 135] on icon "Next slide" at bounding box center [596, 130] width 15 height 17
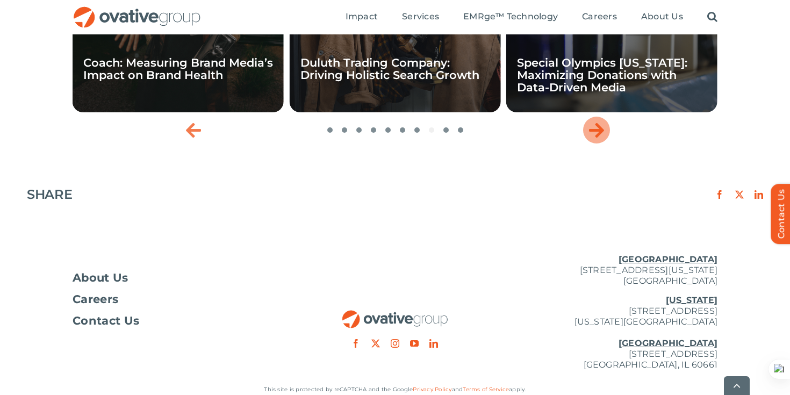
click at [593, 135] on icon "Next slide" at bounding box center [596, 130] width 15 height 17
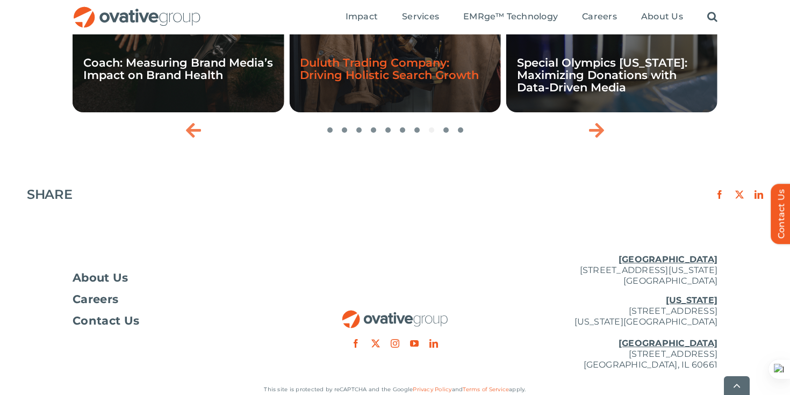
click at [471, 81] on link "Duluth Trading Company: Driving Holistic Search Growth" at bounding box center [389, 69] width 179 height 26
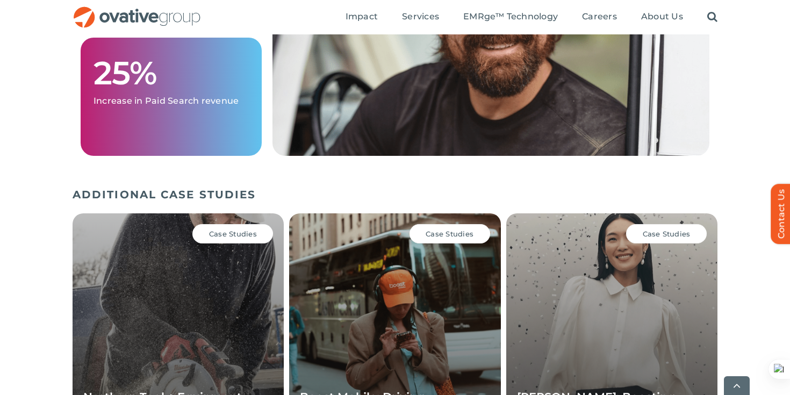
scroll to position [1339, 0]
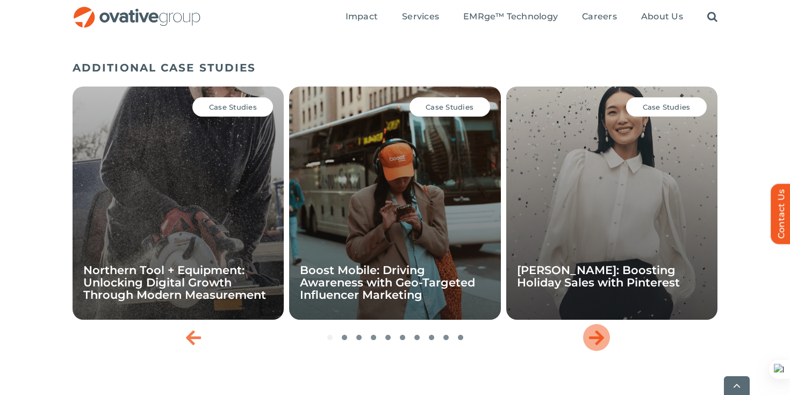
click at [600, 346] on icon "Next slide" at bounding box center [596, 337] width 15 height 17
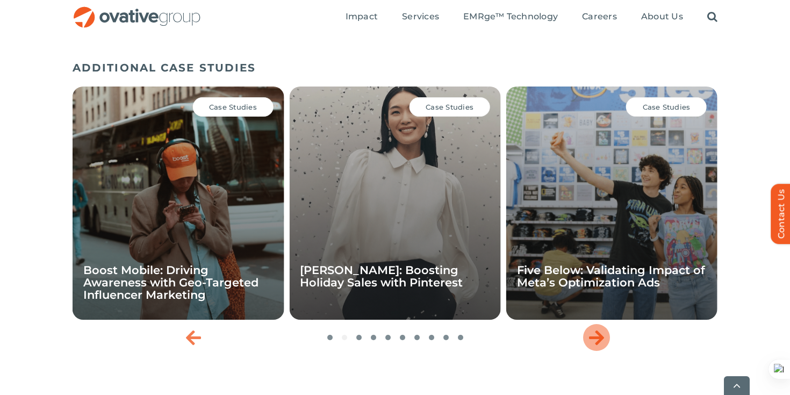
click at [600, 346] on icon "Next slide" at bounding box center [596, 337] width 15 height 17
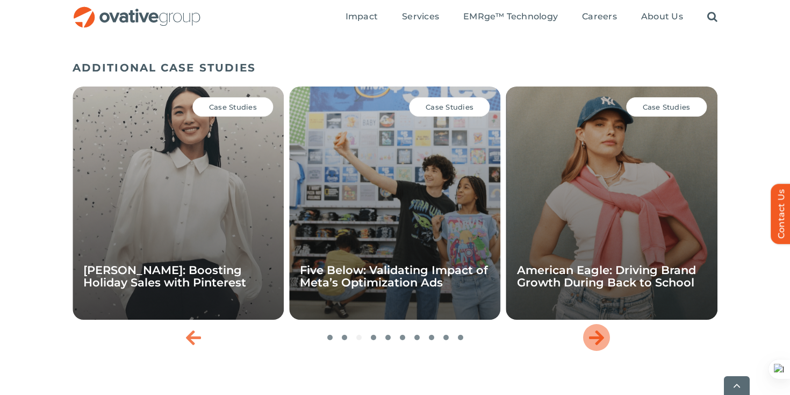
click at [600, 346] on icon "Next slide" at bounding box center [596, 337] width 15 height 17
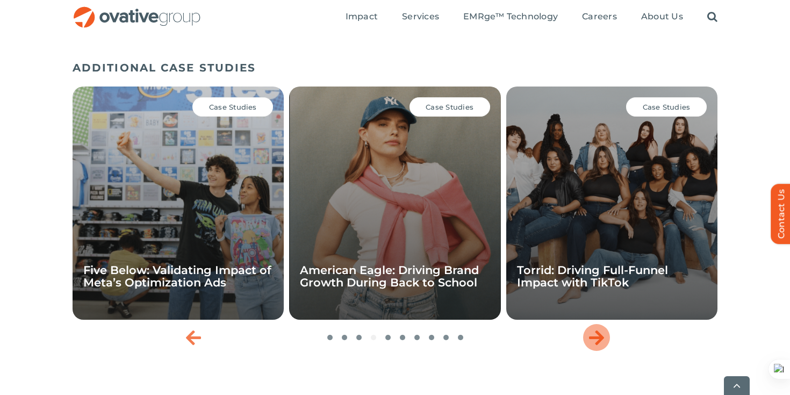
click at [600, 346] on icon "Next slide" at bounding box center [596, 337] width 15 height 17
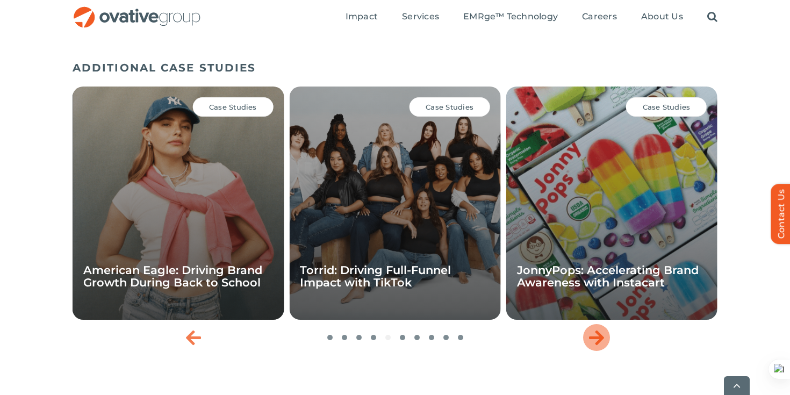
click at [600, 346] on icon "Next slide" at bounding box center [596, 337] width 15 height 17
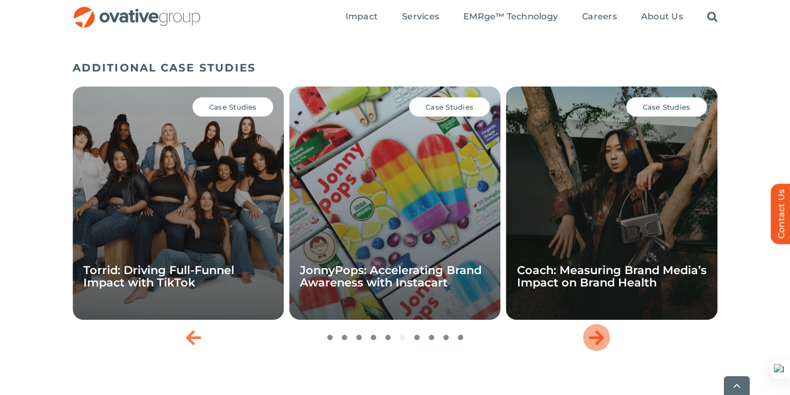
click at [600, 346] on icon "Next slide" at bounding box center [596, 337] width 15 height 17
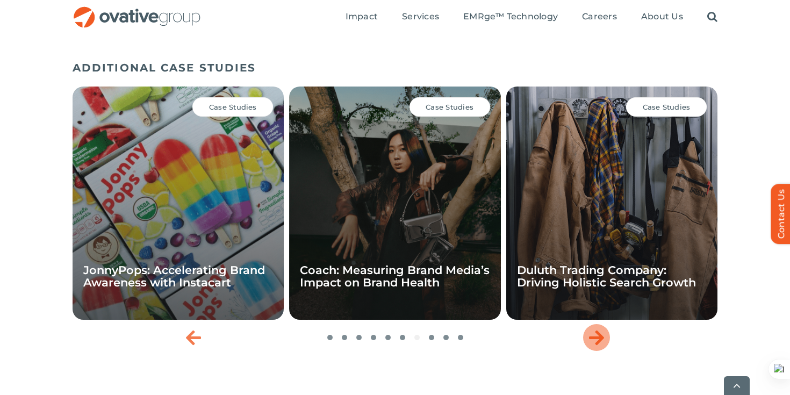
click at [600, 346] on icon "Next slide" at bounding box center [596, 337] width 15 height 17
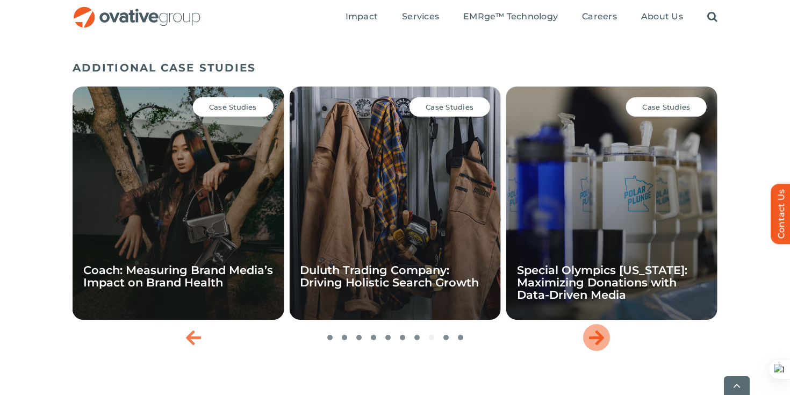
click at [600, 346] on icon "Next slide" at bounding box center [596, 337] width 15 height 17
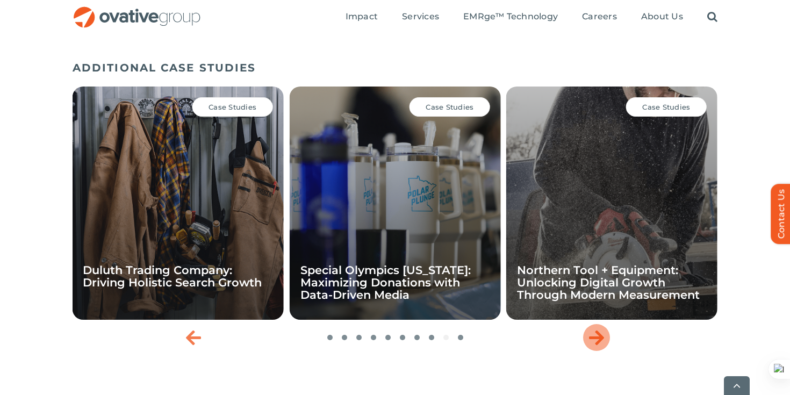
click at [600, 346] on icon "Next slide" at bounding box center [596, 337] width 15 height 17
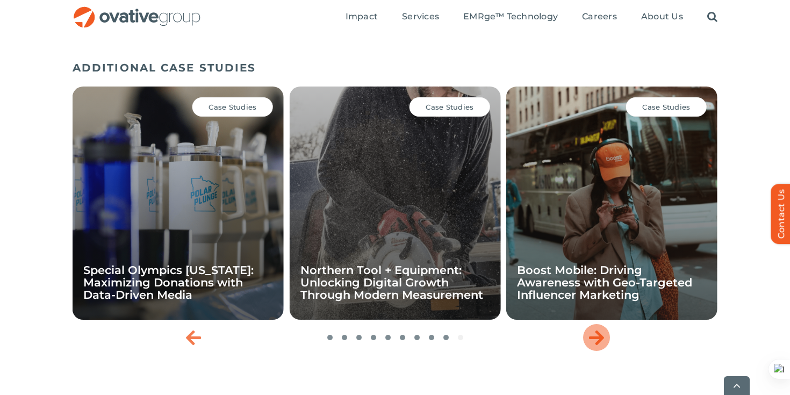
click at [600, 346] on icon "Next slide" at bounding box center [596, 337] width 15 height 17
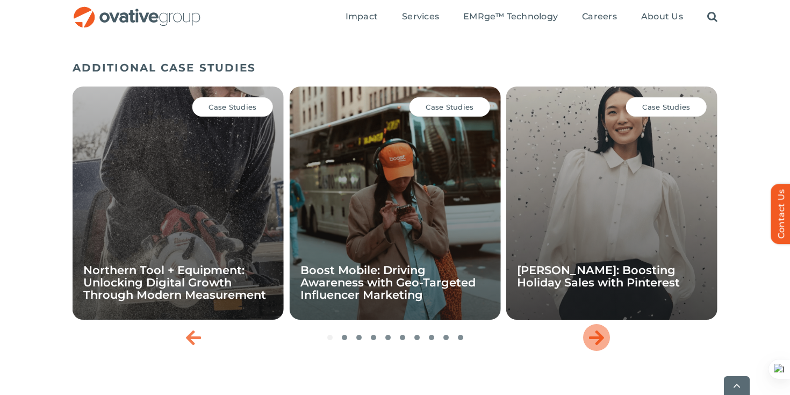
click at [600, 346] on icon "Next slide" at bounding box center [596, 337] width 15 height 17
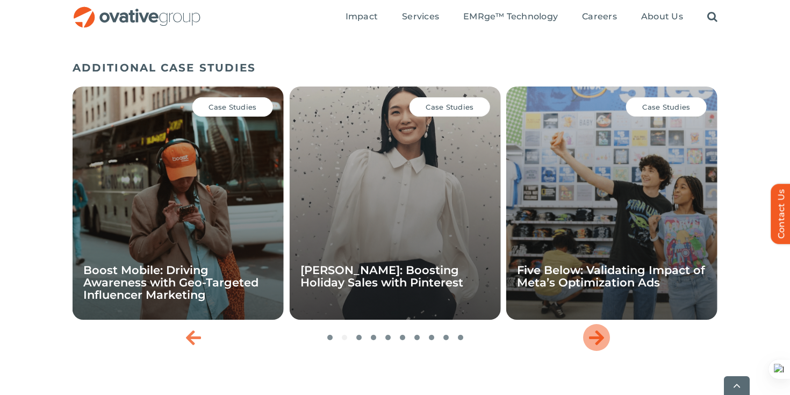
click at [600, 346] on icon "Next slide" at bounding box center [596, 337] width 15 height 17
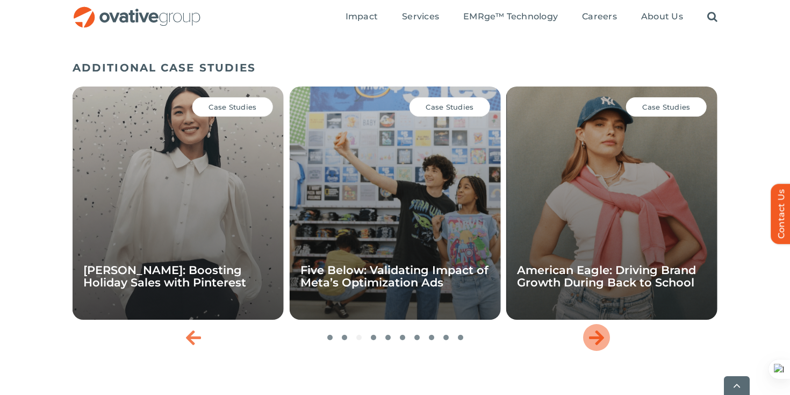
click at [600, 346] on icon "Next slide" at bounding box center [596, 337] width 15 height 17
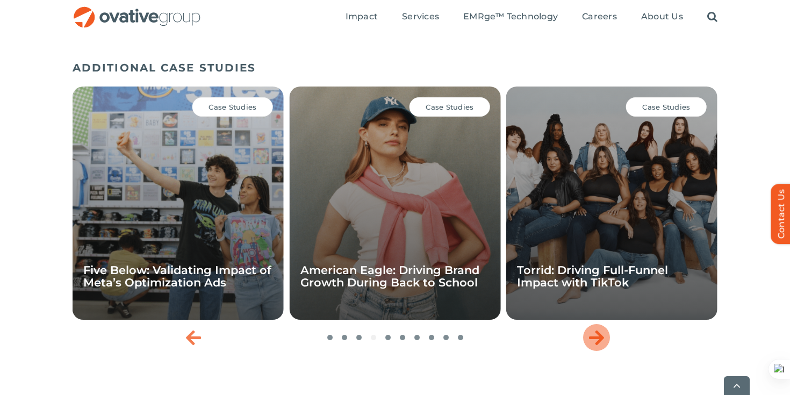
click at [600, 346] on icon "Next slide" at bounding box center [596, 337] width 15 height 17
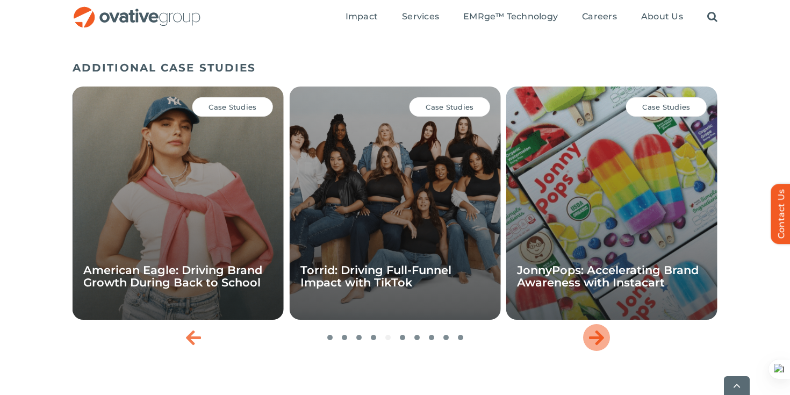
click at [600, 346] on icon "Next slide" at bounding box center [596, 337] width 15 height 17
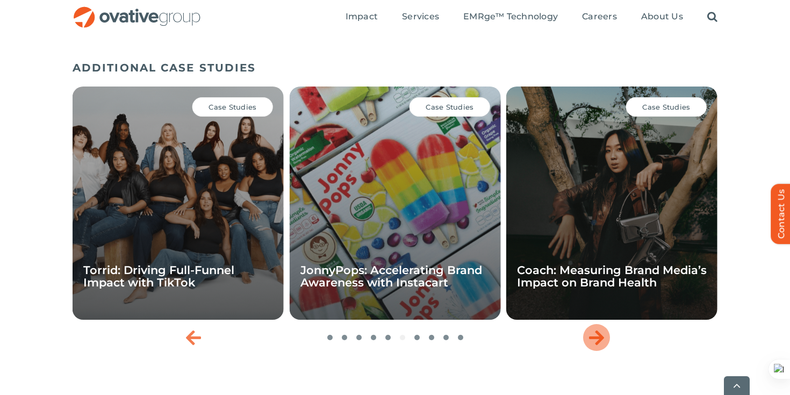
click at [600, 346] on icon "Next slide" at bounding box center [596, 337] width 15 height 17
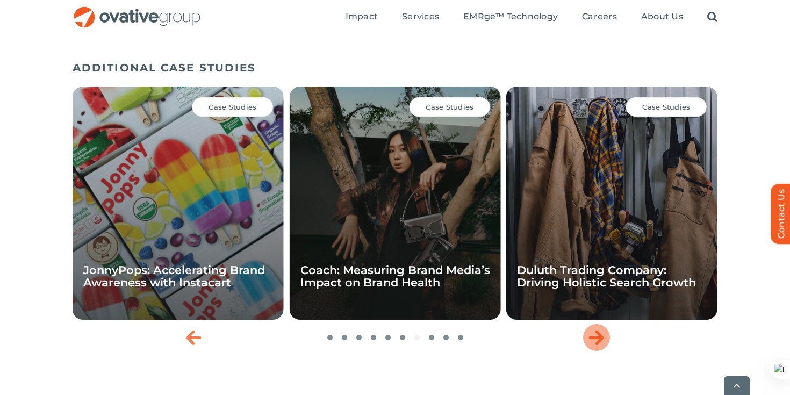
click at [600, 346] on icon "Next slide" at bounding box center [596, 337] width 15 height 17
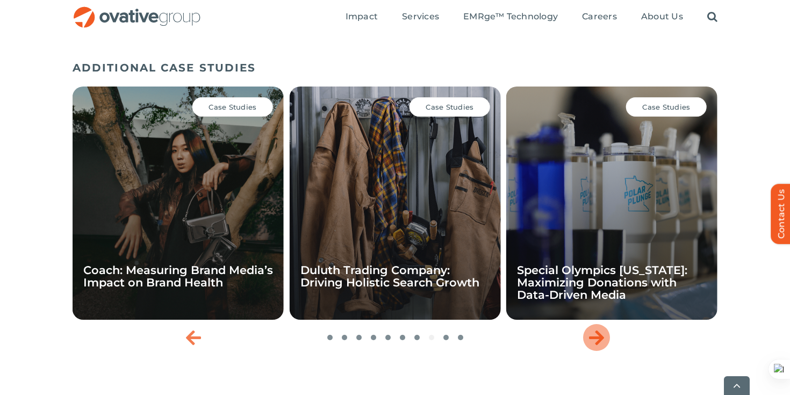
click at [600, 346] on icon "Next slide" at bounding box center [596, 337] width 15 height 17
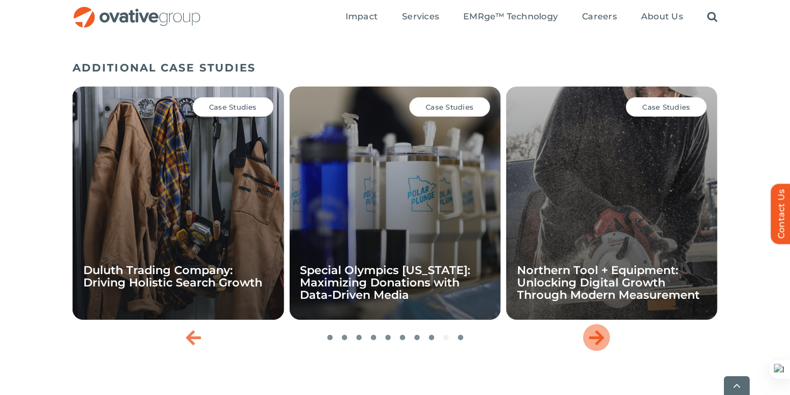
click at [600, 346] on icon "Next slide" at bounding box center [596, 337] width 15 height 17
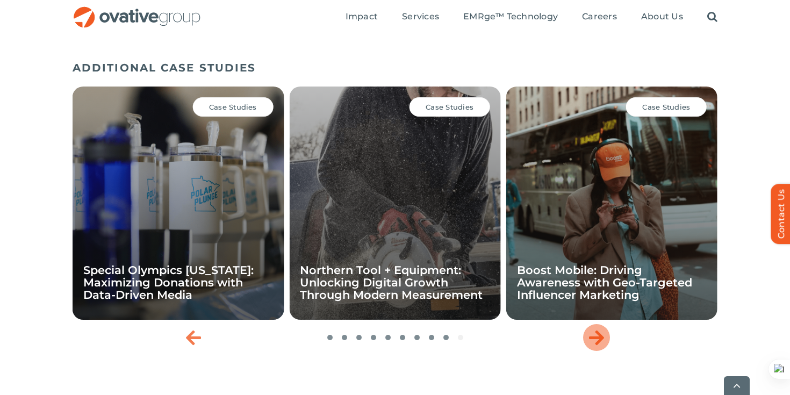
click at [600, 346] on icon "Next slide" at bounding box center [596, 337] width 15 height 17
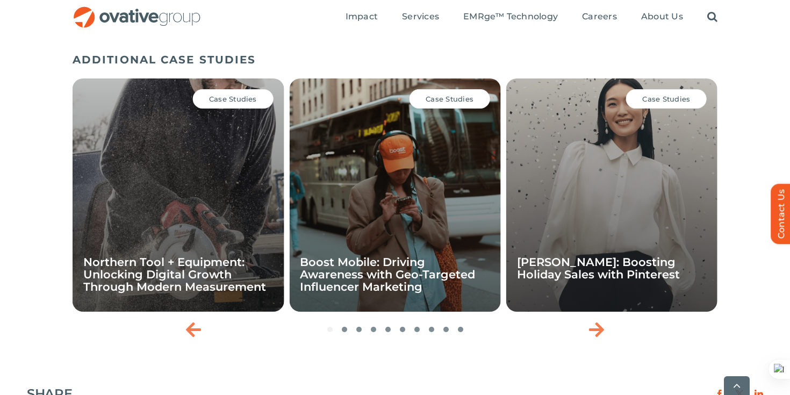
scroll to position [1411, 0]
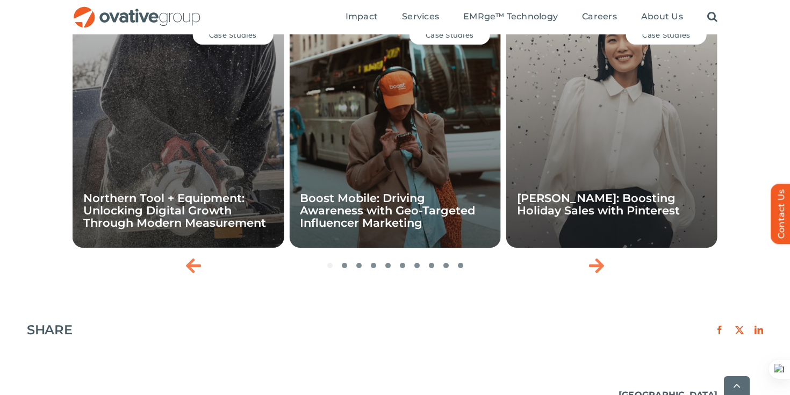
click at [612, 276] on div "Case Studies Five Below: Validating Impact of Meta’s Optimization Ads Case Stud…" at bounding box center [395, 144] width 645 height 269
click at [597, 270] on icon "Next slide" at bounding box center [596, 265] width 15 height 17
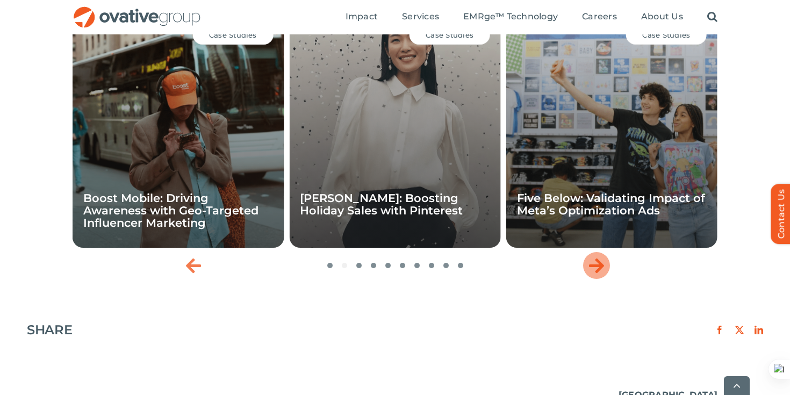
click at [597, 269] on icon "Next slide" at bounding box center [596, 265] width 15 height 17
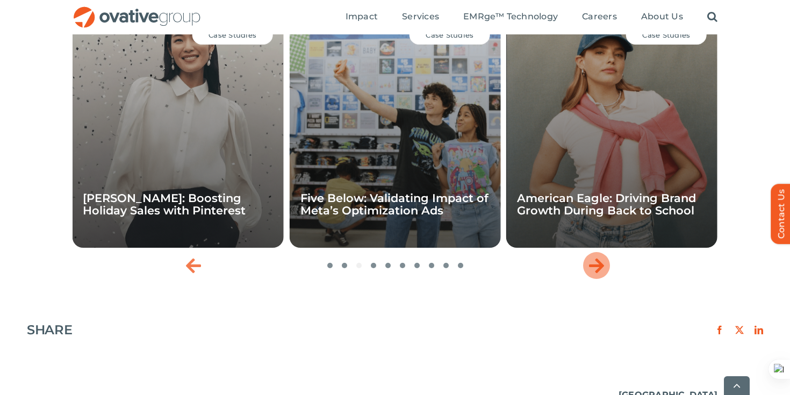
click at [597, 269] on icon "Next slide" at bounding box center [596, 265] width 15 height 17
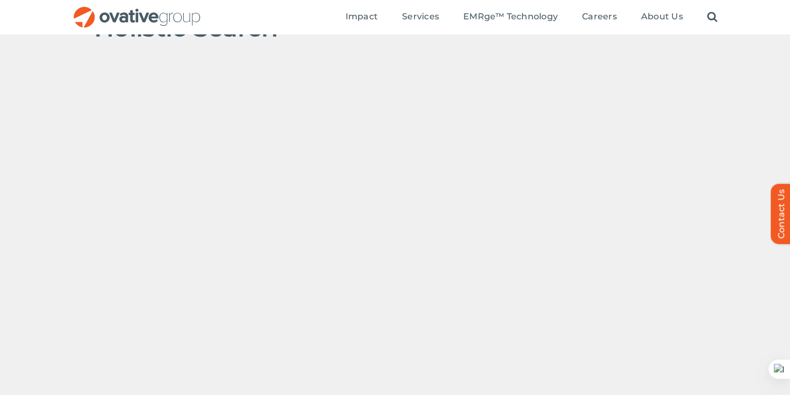
scroll to position [0, 0]
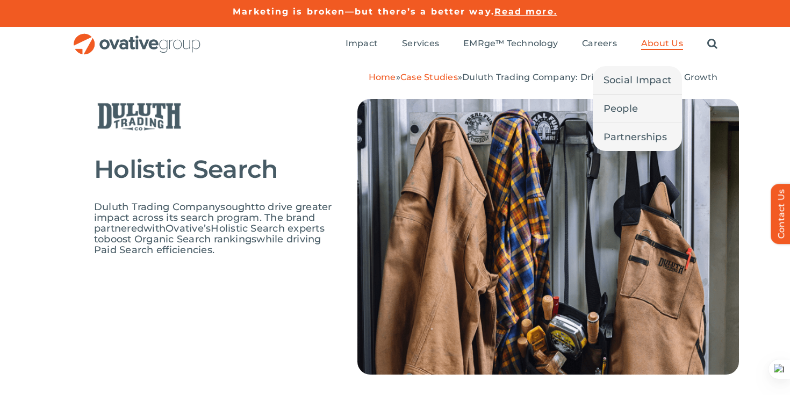
click at [667, 42] on span "About Us" at bounding box center [662, 43] width 42 height 11
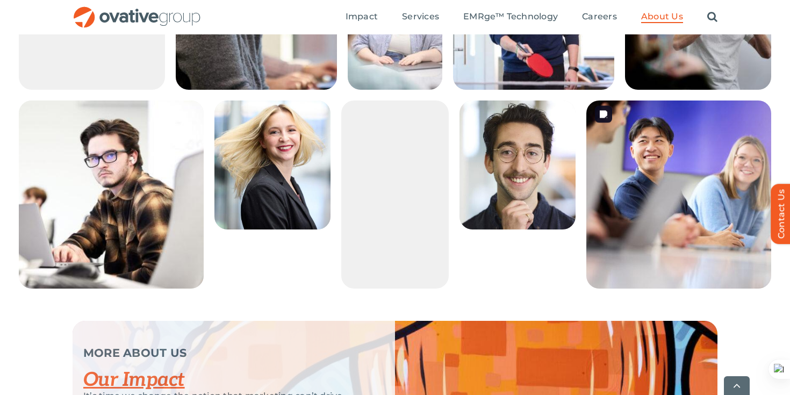
scroll to position [2019, 0]
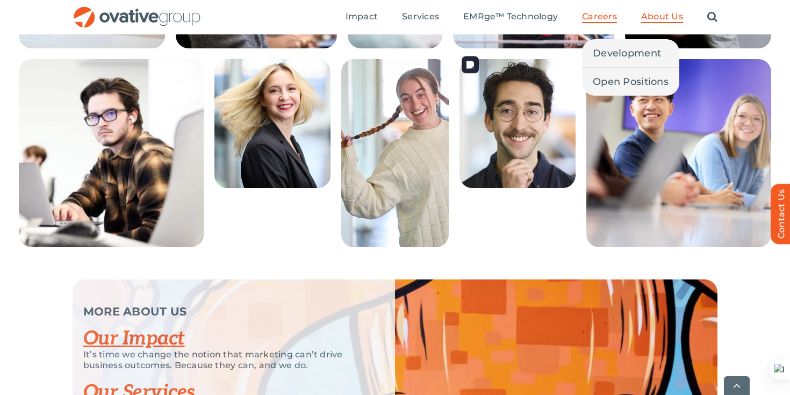
click at [601, 18] on span "Careers" at bounding box center [599, 16] width 35 height 11
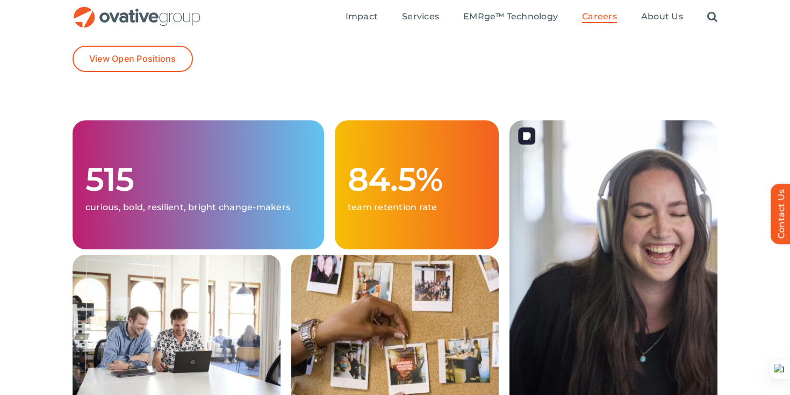
scroll to position [4, 0]
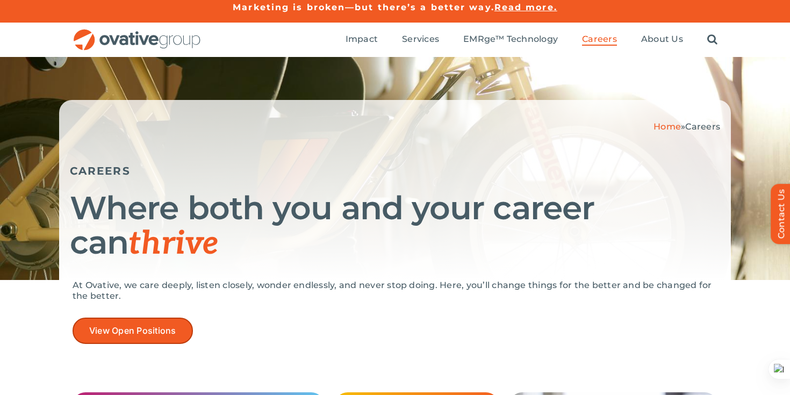
click at [149, 327] on span "View Open Positions" at bounding box center [132, 331] width 87 height 10
